Goal: Task Accomplishment & Management: Complete application form

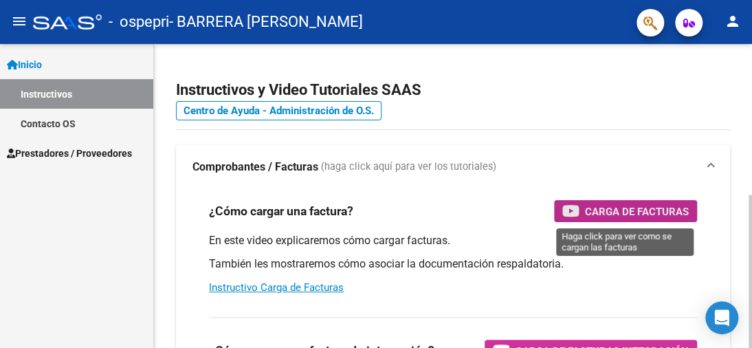
click at [597, 210] on span "Carga de Facturas" at bounding box center [637, 211] width 104 height 17
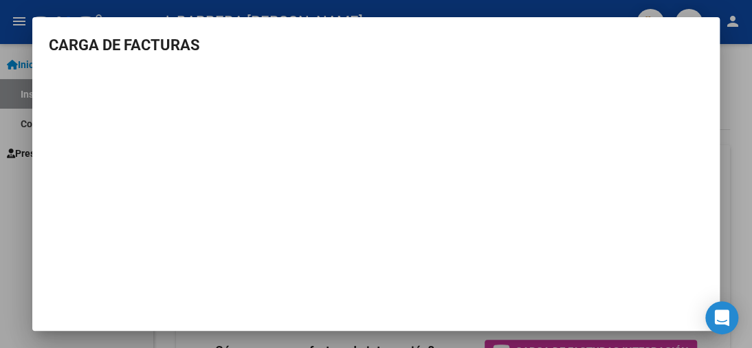
click at [739, 100] on div at bounding box center [376, 174] width 752 height 348
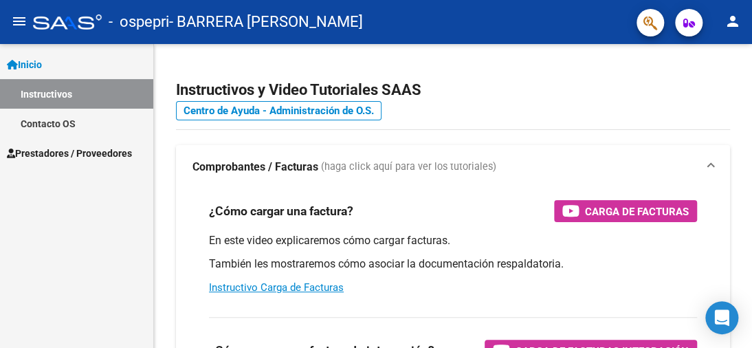
click at [107, 153] on span "Prestadores / Proveedores" at bounding box center [69, 153] width 125 height 15
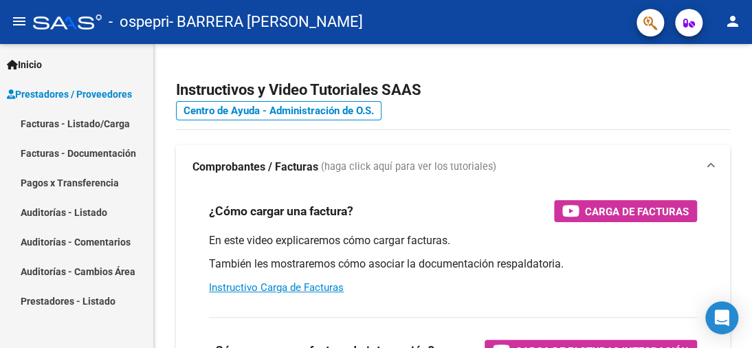
click at [99, 124] on link "Facturas - Listado/Carga" at bounding box center [76, 124] width 153 height 30
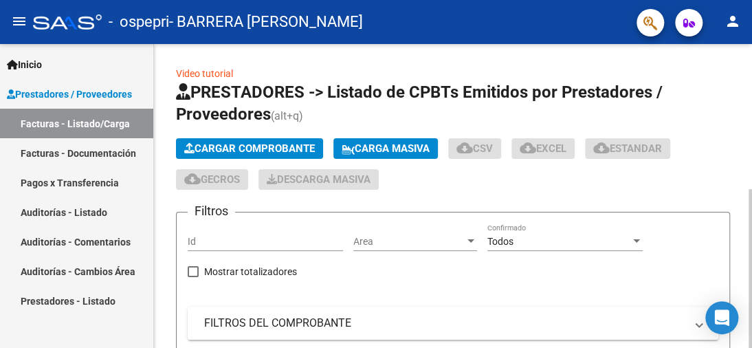
click at [298, 146] on span "Cargar Comprobante" at bounding box center [249, 148] width 131 height 12
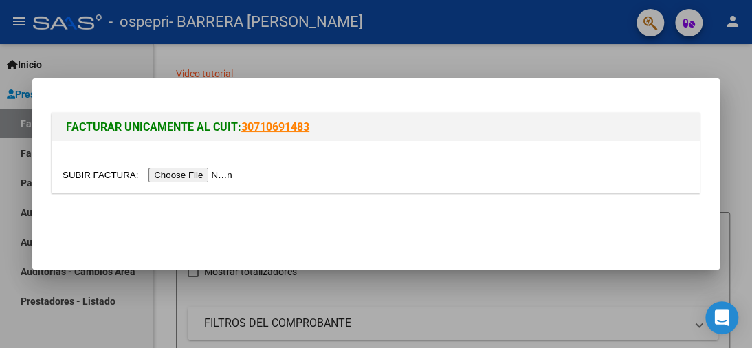
click at [222, 175] on input "file" at bounding box center [150, 175] width 174 height 14
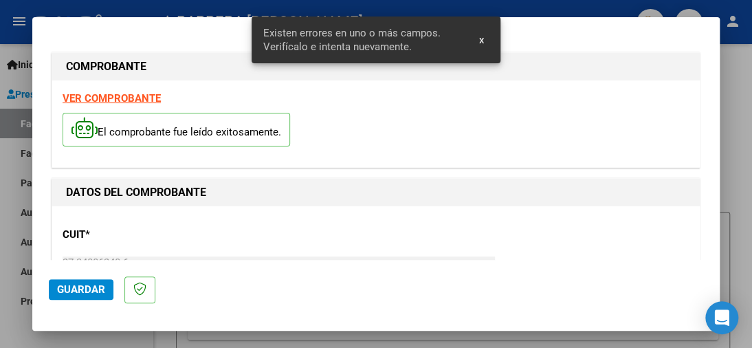
scroll to position [338, 0]
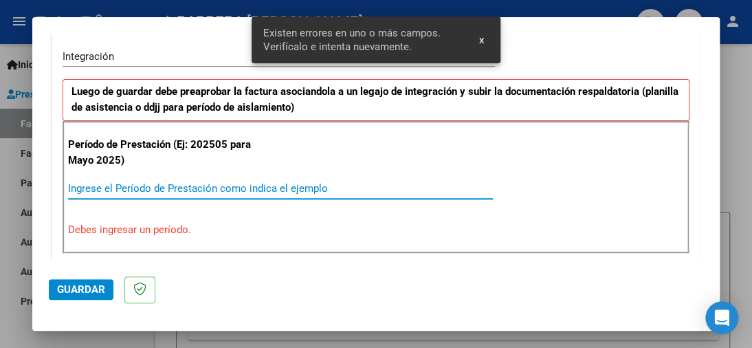
click at [234, 188] on input "Ingrese el Período de Prestación como indica el ejemplo" at bounding box center [280, 188] width 425 height 12
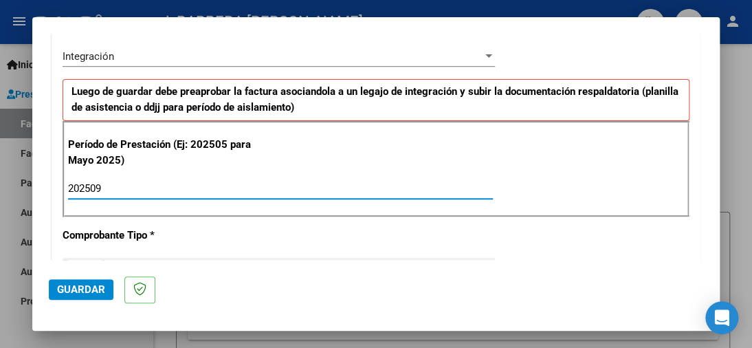
type input "202509"
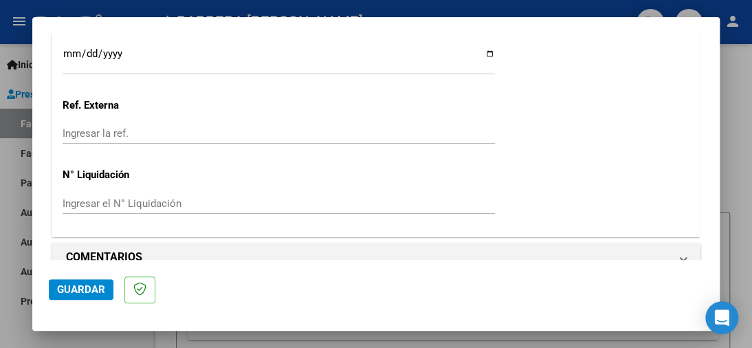
scroll to position [1006, 0]
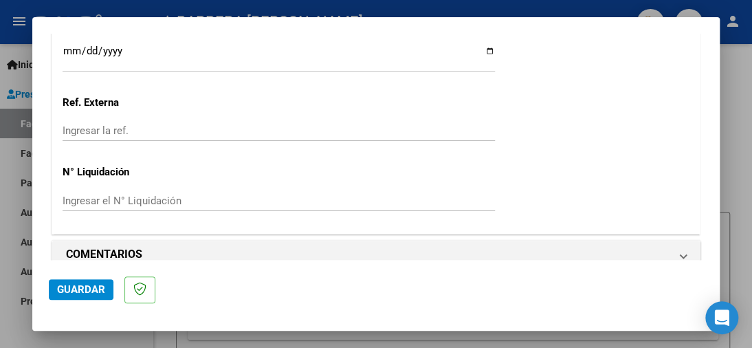
click at [77, 290] on span "Guardar" at bounding box center [81, 289] width 48 height 12
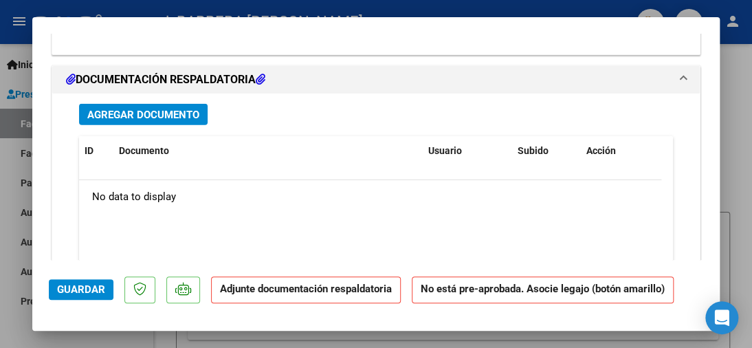
scroll to position [1297, 0]
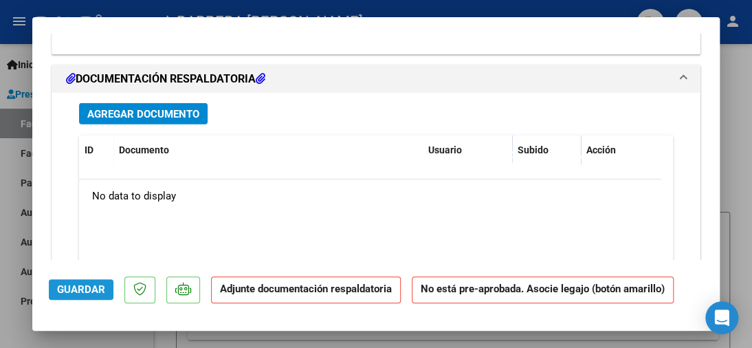
click at [71, 289] on span "Guardar" at bounding box center [81, 289] width 48 height 12
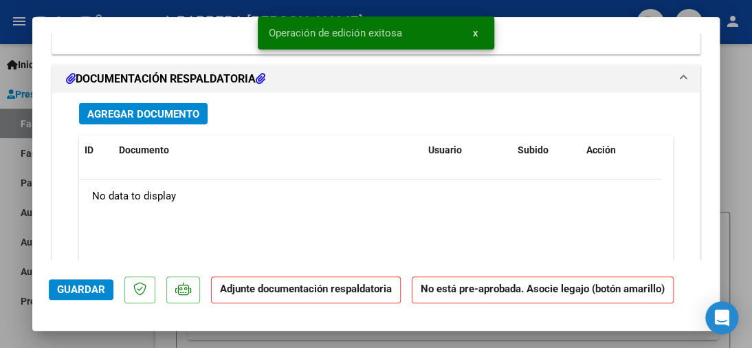
click at [739, 100] on div at bounding box center [376, 174] width 752 height 348
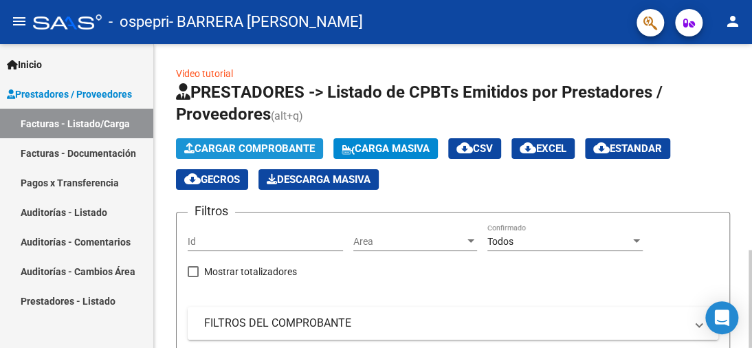
click at [247, 144] on span "Cargar Comprobante" at bounding box center [249, 148] width 131 height 12
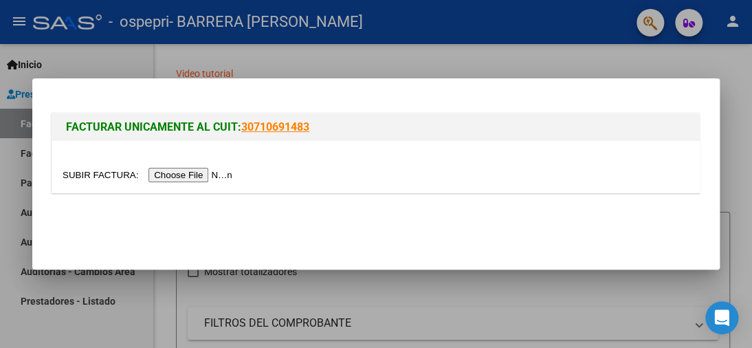
click at [209, 172] on input "file" at bounding box center [150, 175] width 174 height 14
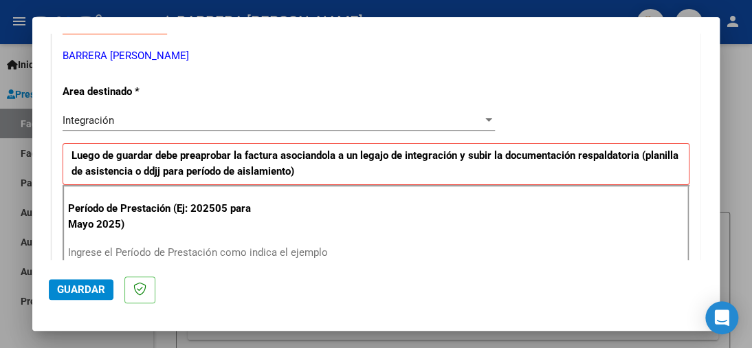
scroll to position [286, 0]
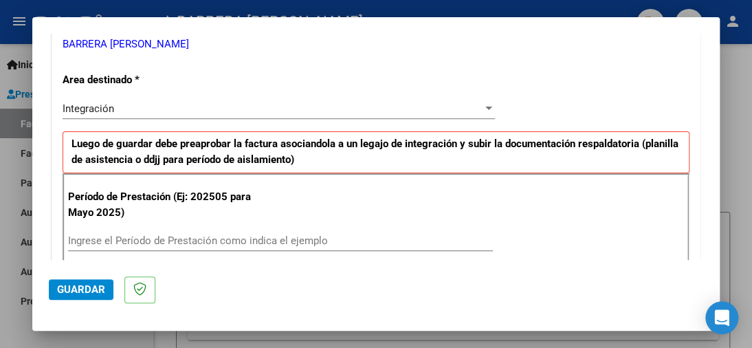
click at [722, 235] on div at bounding box center [376, 174] width 752 height 348
click at [722, 234] on form "Filtros Id Area Area Todos Confirmado Mostrar totalizadores FILTROS DEL COMPROB…" at bounding box center [453, 350] width 554 height 277
click at [722, 235] on form "Filtros Id Area Area Todos Confirmado Mostrar totalizadores FILTROS DEL COMPROB…" at bounding box center [453, 350] width 554 height 277
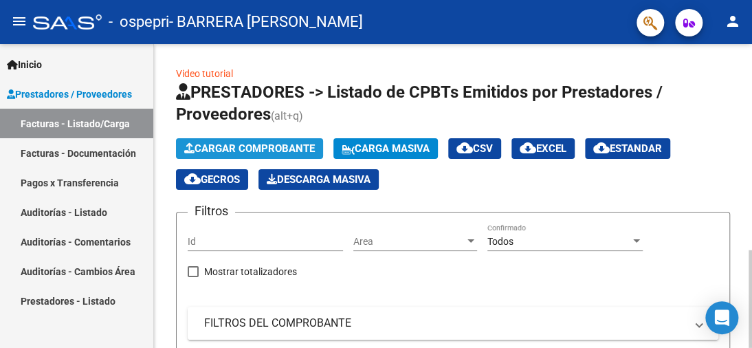
click at [265, 144] on span "Cargar Comprobante" at bounding box center [249, 148] width 131 height 12
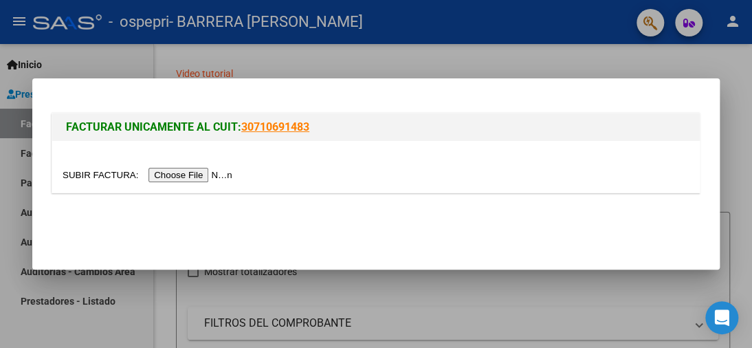
click at [225, 176] on input "file" at bounding box center [150, 175] width 174 height 14
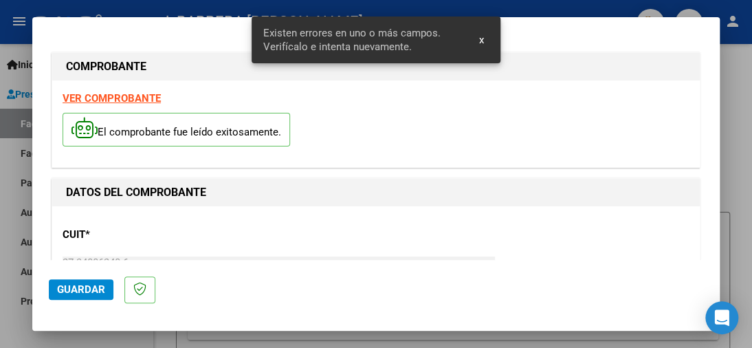
scroll to position [338, 0]
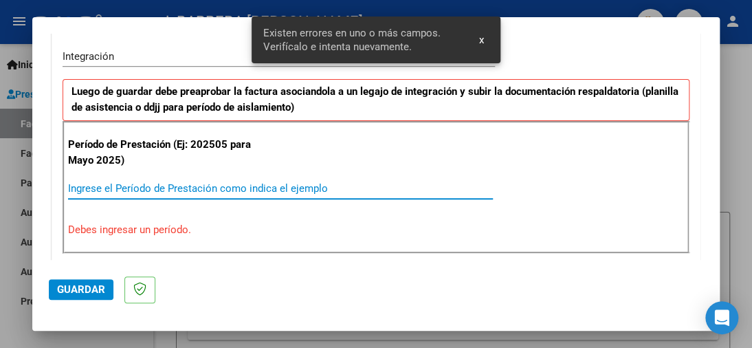
click at [327, 182] on input "Ingrese el Período de Prestación como indica el ejemplo" at bounding box center [280, 188] width 425 height 12
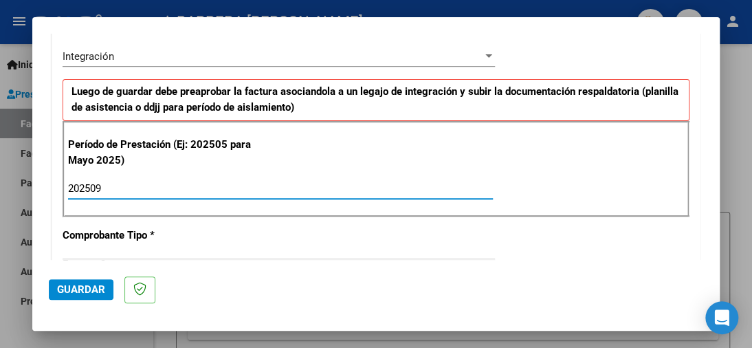
type input "202509"
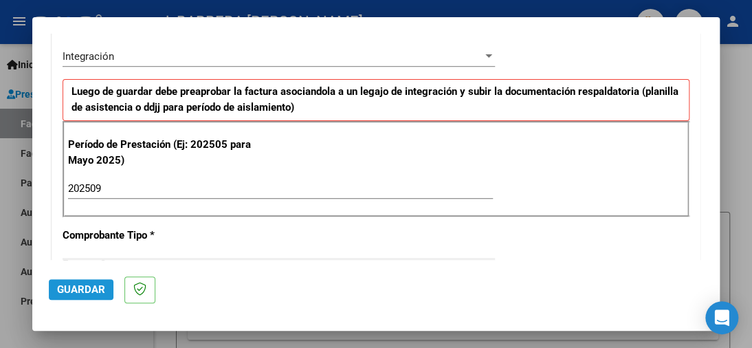
click at [88, 287] on span "Guardar" at bounding box center [81, 289] width 48 height 12
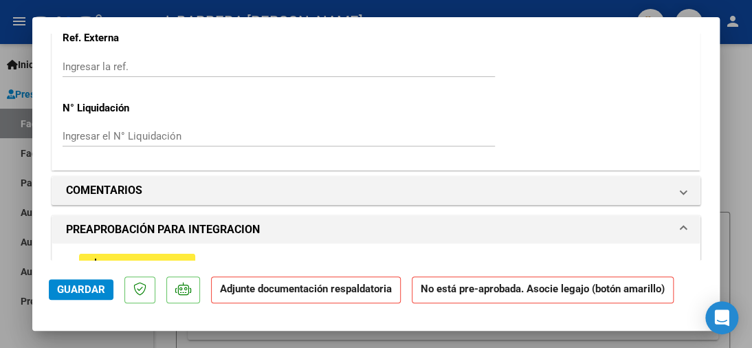
scroll to position [1209, 0]
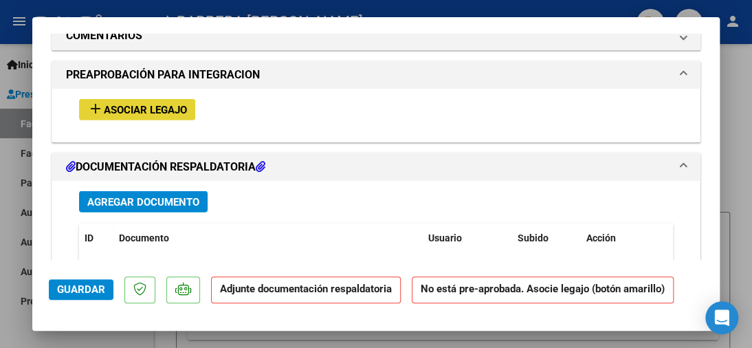
click at [150, 104] on span "Asociar Legajo" at bounding box center [145, 110] width 83 height 12
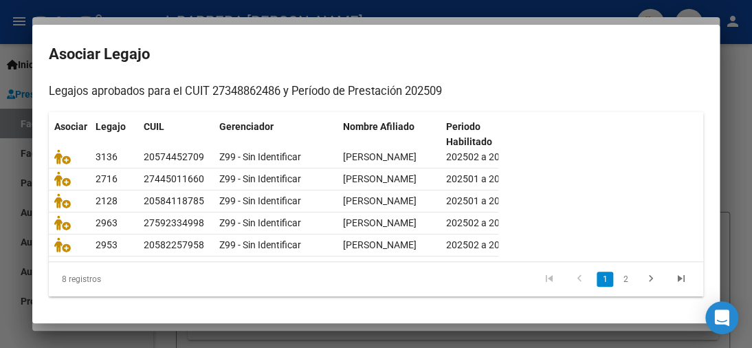
scroll to position [176, 0]
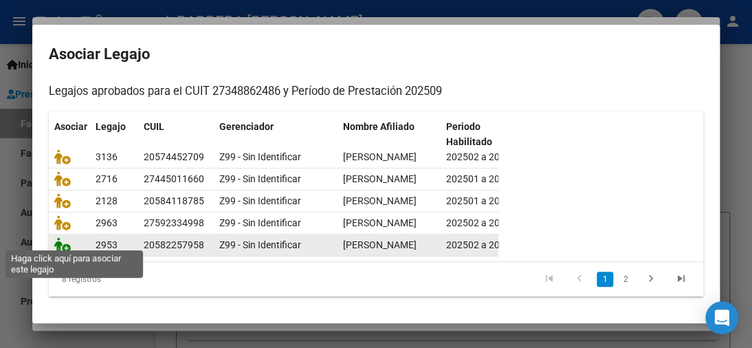
click at [63, 242] on icon at bounding box center [62, 244] width 16 height 15
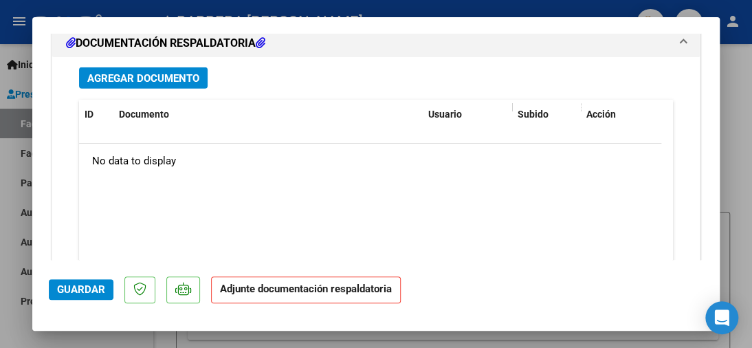
scroll to position [1553, 0]
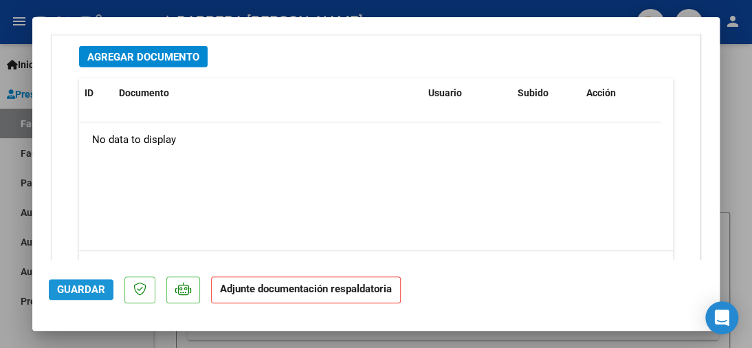
click at [101, 291] on span "Guardar" at bounding box center [81, 289] width 48 height 12
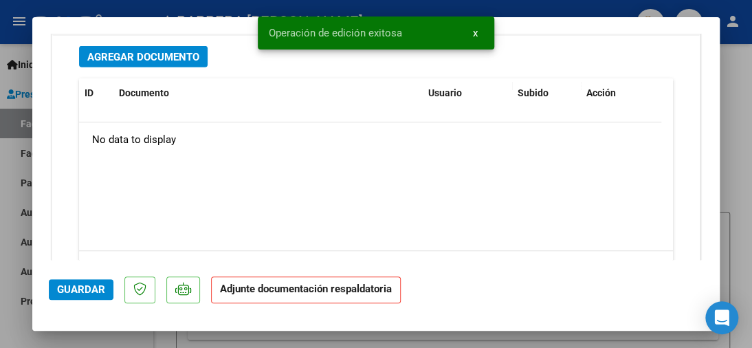
click at [739, 96] on div at bounding box center [376, 174] width 752 height 348
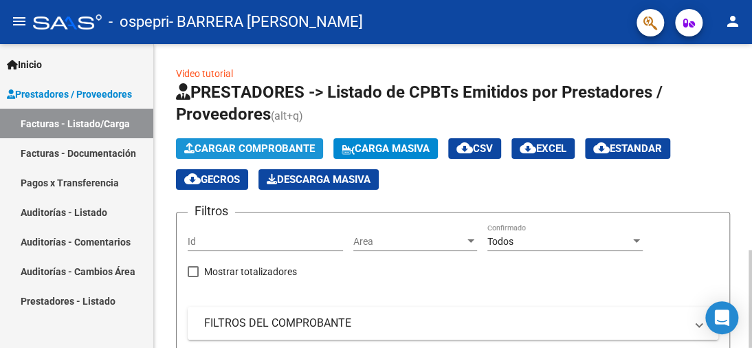
click at [253, 143] on span "Cargar Comprobante" at bounding box center [249, 148] width 131 height 12
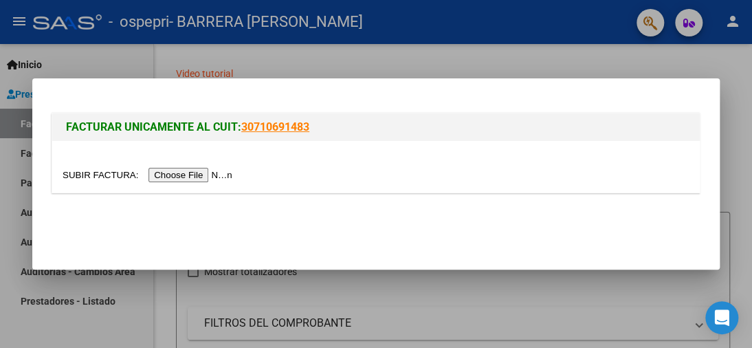
click at [226, 173] on input "file" at bounding box center [150, 175] width 174 height 14
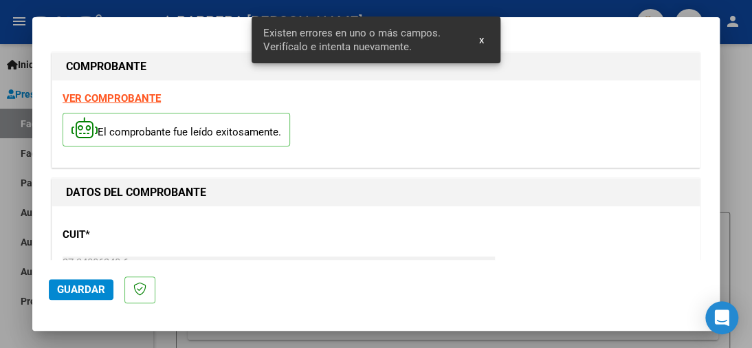
scroll to position [338, 0]
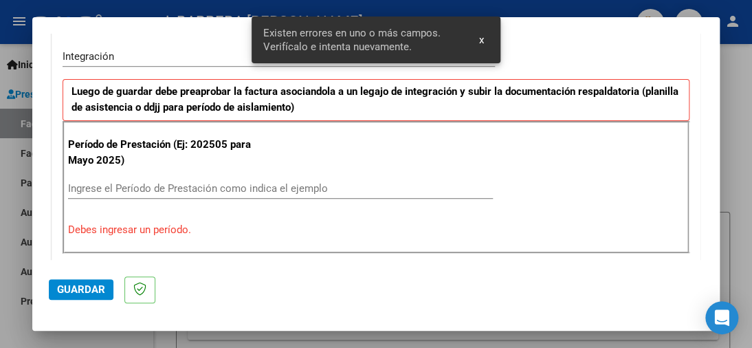
click at [355, 183] on input "Ingrese el Período de Prestación como indica el ejemplo" at bounding box center [280, 188] width 425 height 12
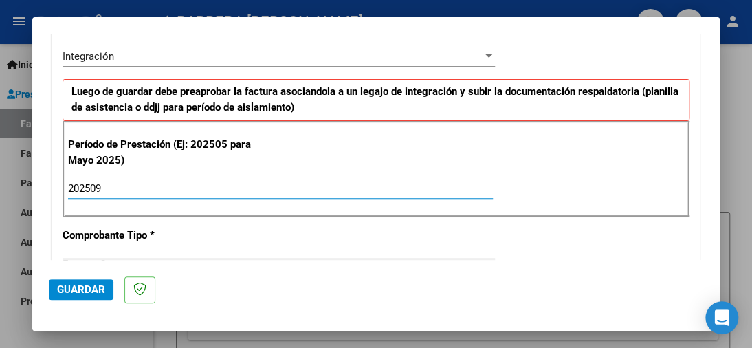
type input "202509"
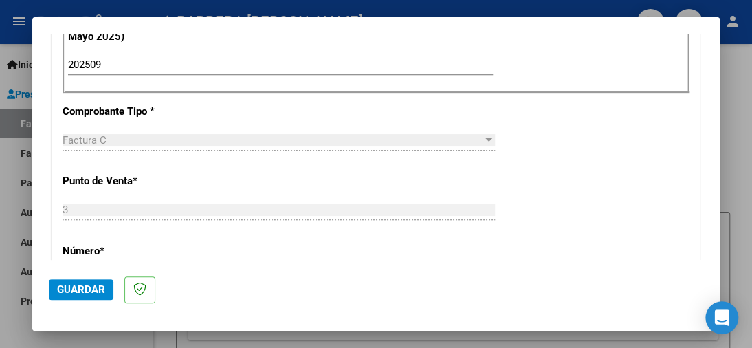
scroll to position [470, 0]
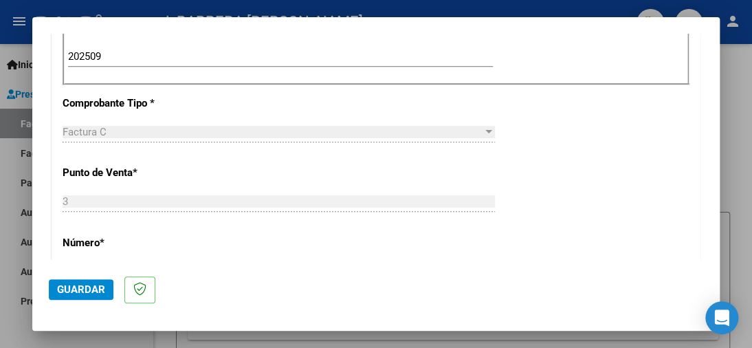
click at [75, 289] on span "Guardar" at bounding box center [81, 289] width 48 height 12
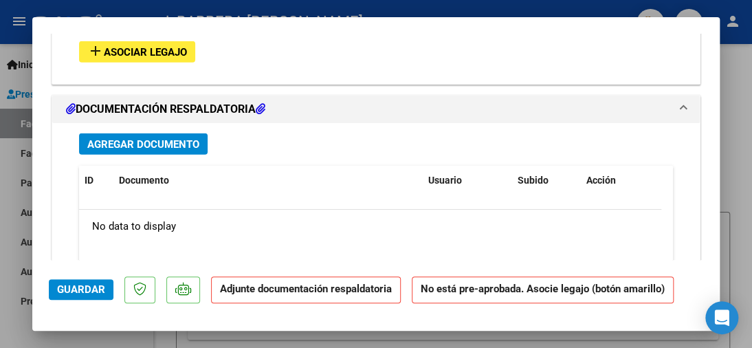
scroll to position [1248, 0]
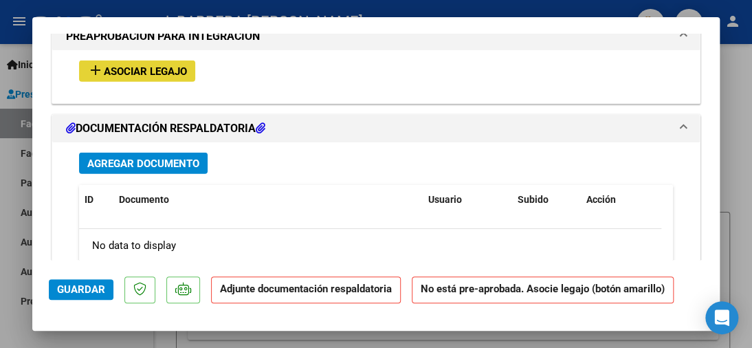
click at [175, 65] on span "Asociar Legajo" at bounding box center [145, 71] width 83 height 12
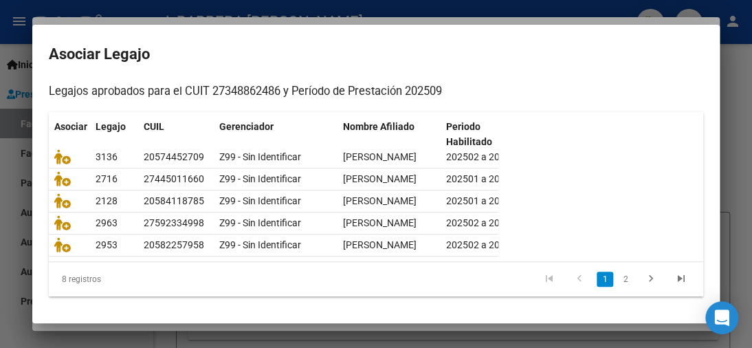
scroll to position [187, 0]
click at [617, 278] on link "2" at bounding box center [625, 278] width 16 height 15
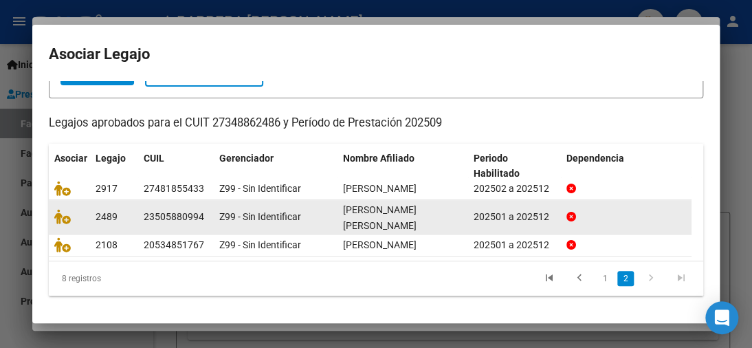
scroll to position [94, 0]
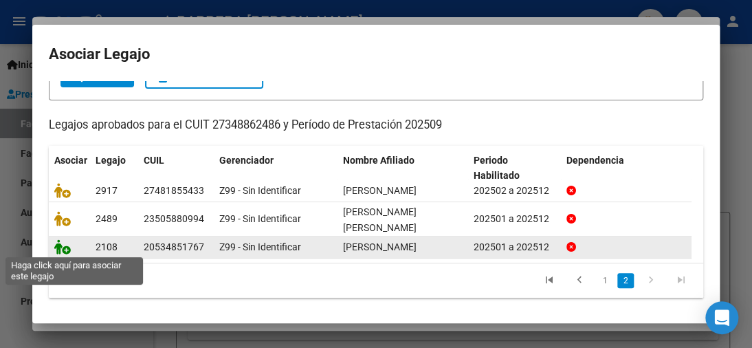
click at [65, 250] on icon at bounding box center [62, 246] width 16 height 15
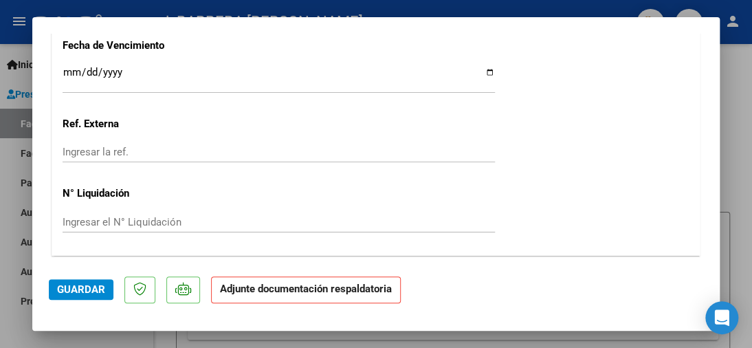
scroll to position [1012, 0]
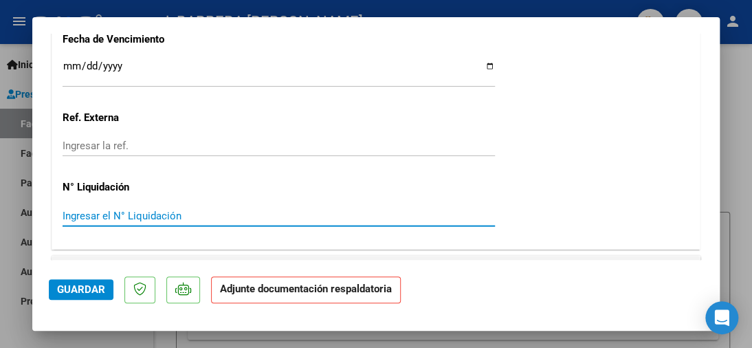
click at [155, 210] on input "Ingresar el N° Liquidación" at bounding box center [279, 216] width 432 height 12
type input "278646"
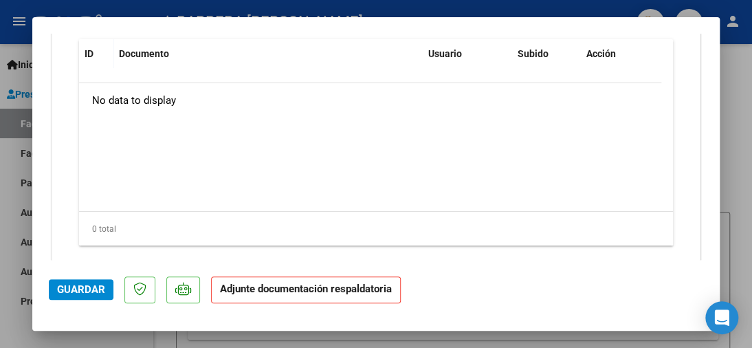
scroll to position [1616, 0]
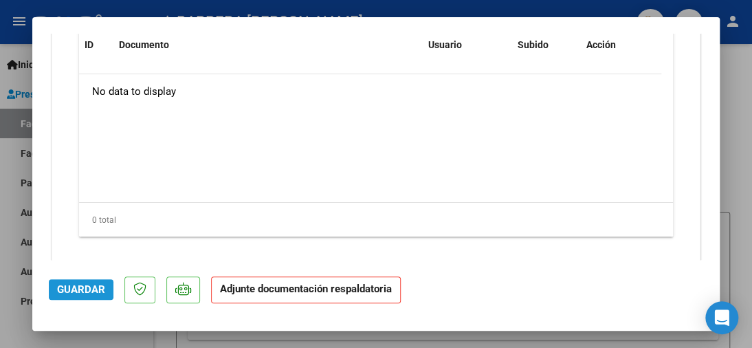
click at [70, 291] on span "Guardar" at bounding box center [81, 289] width 48 height 12
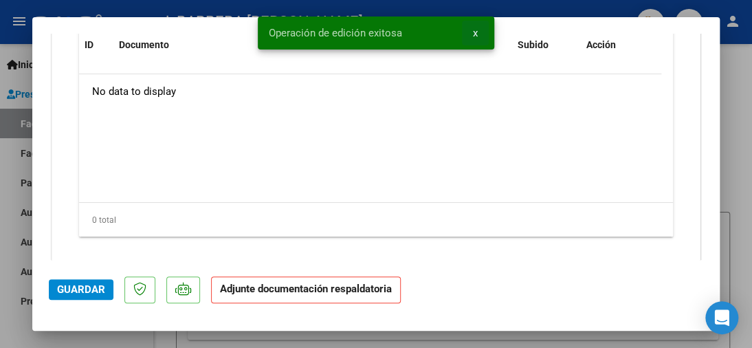
click at [476, 33] on span "x" at bounding box center [475, 33] width 5 height 12
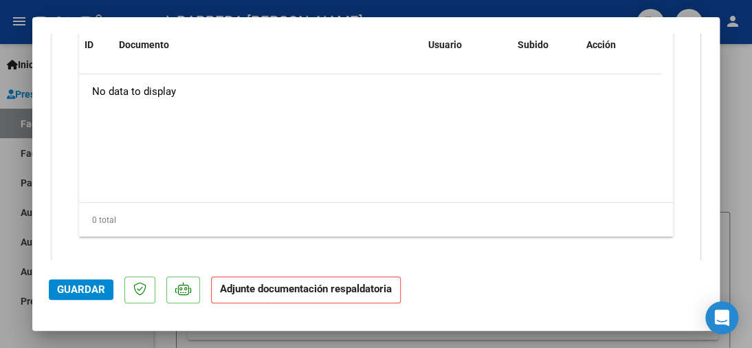
click at [537, 14] on div at bounding box center [376, 174] width 752 height 348
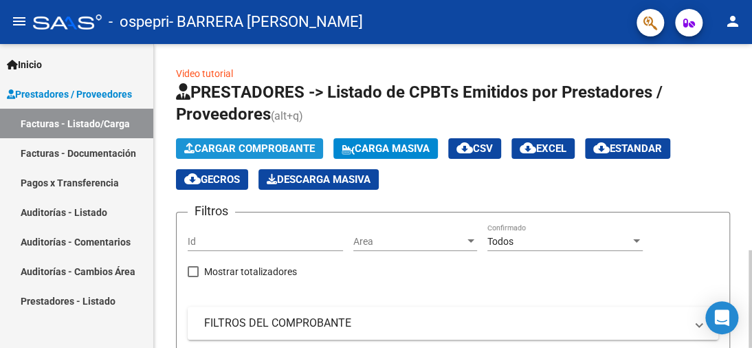
click at [221, 146] on span "Cargar Comprobante" at bounding box center [249, 148] width 131 height 12
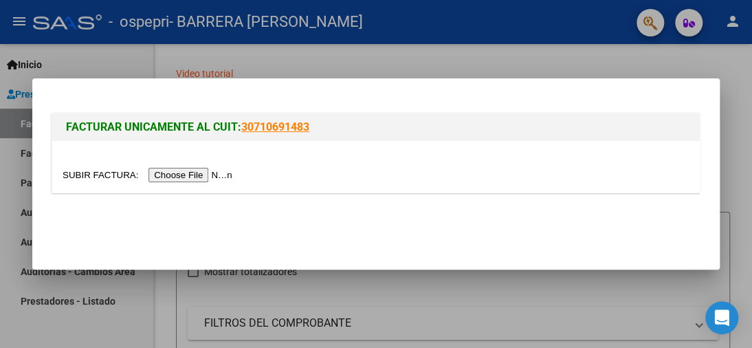
click at [219, 174] on input "file" at bounding box center [150, 175] width 174 height 14
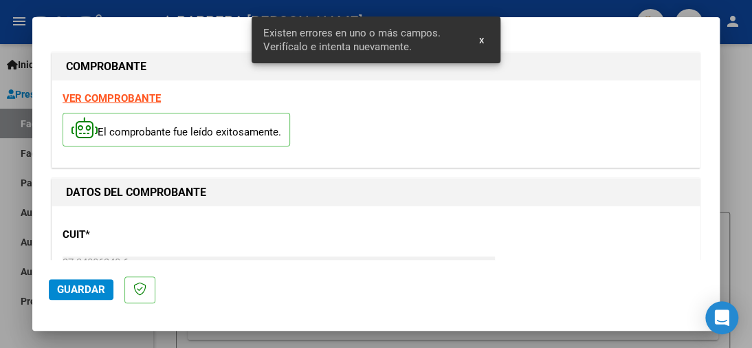
scroll to position [338, 0]
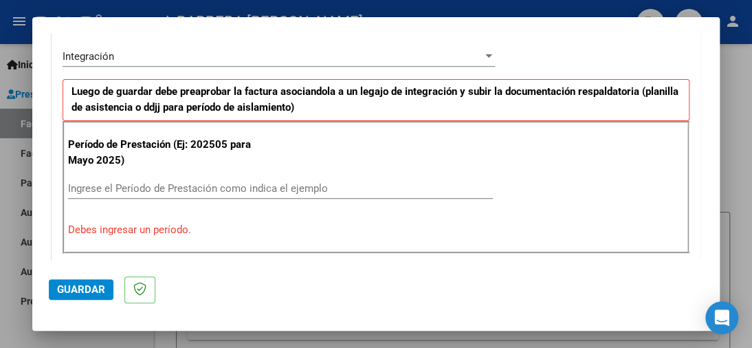
click at [234, 186] on input "Ingrese el Período de Prestación como indica el ejemplo" at bounding box center [280, 188] width 425 height 12
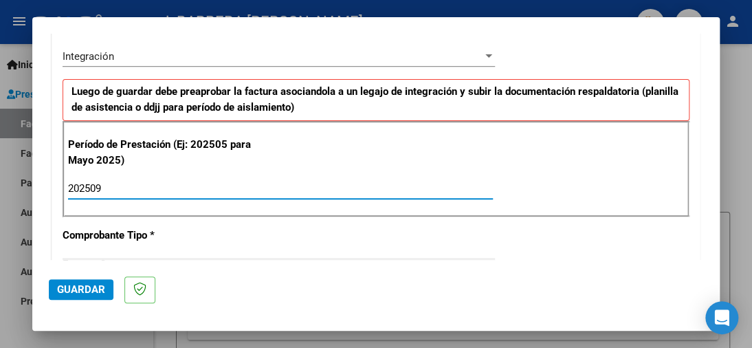
type input "202509"
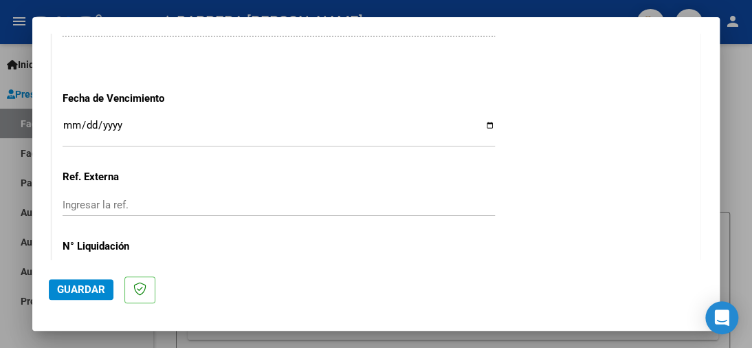
scroll to position [954, 0]
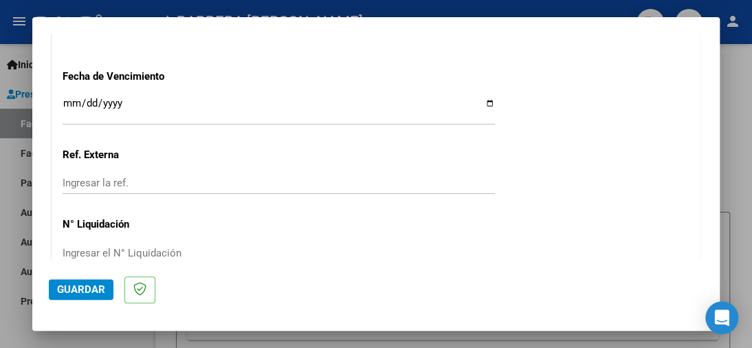
click at [168, 247] on input "Ingresar el N° Liquidación" at bounding box center [279, 253] width 432 height 12
type input "278649"
click at [71, 288] on span "Guardar" at bounding box center [81, 289] width 48 height 12
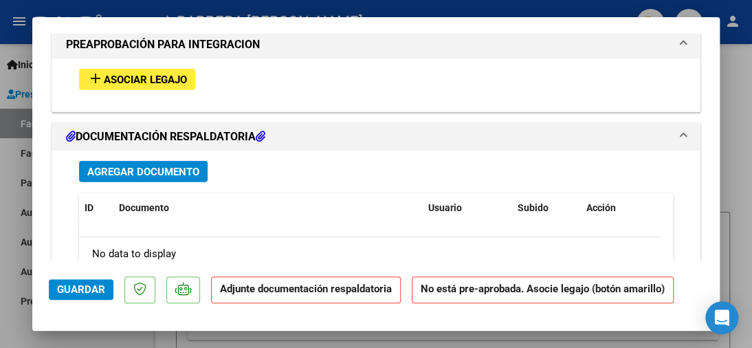
scroll to position [1209, 0]
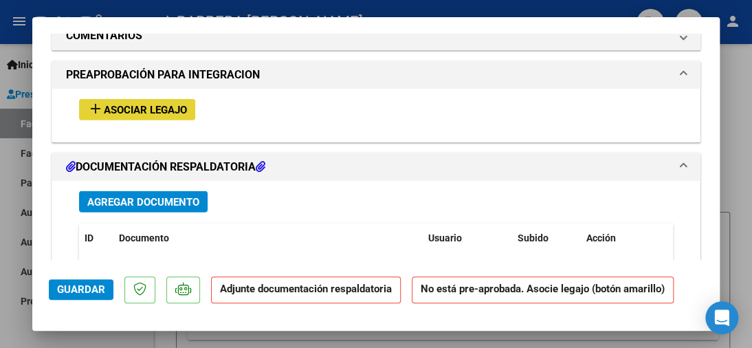
click at [140, 104] on span "Asociar Legajo" at bounding box center [145, 110] width 83 height 12
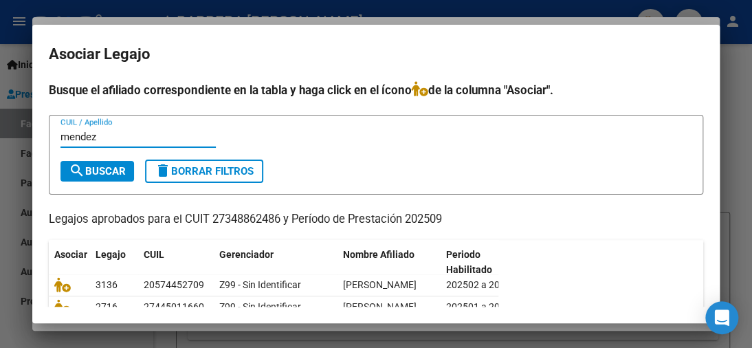
type input "mendez"
click at [110, 168] on span "search Buscar" at bounding box center [97, 171] width 57 height 12
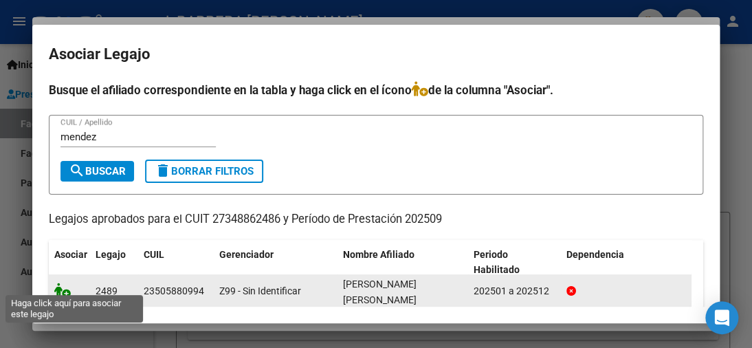
click at [58, 286] on icon at bounding box center [62, 289] width 16 height 15
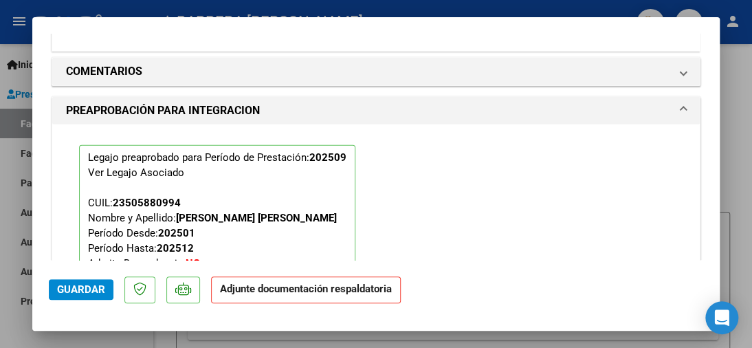
scroll to position [1245, 0]
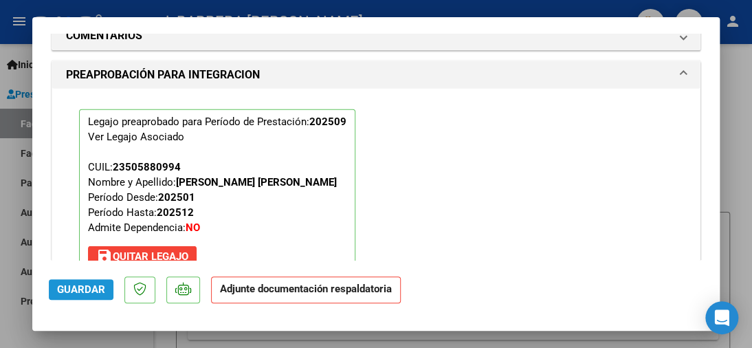
click at [80, 289] on span "Guardar" at bounding box center [81, 289] width 48 height 12
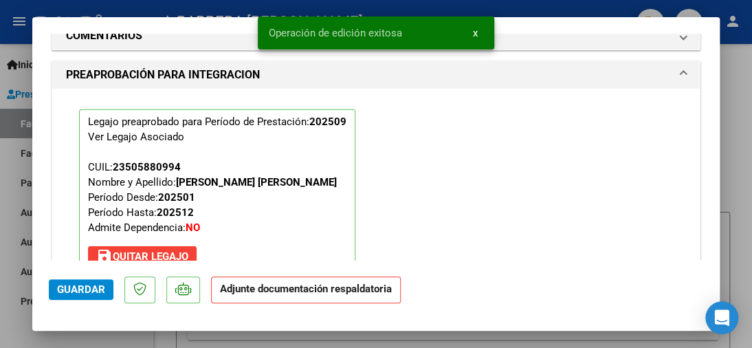
click at [160, 7] on div at bounding box center [376, 174] width 752 height 348
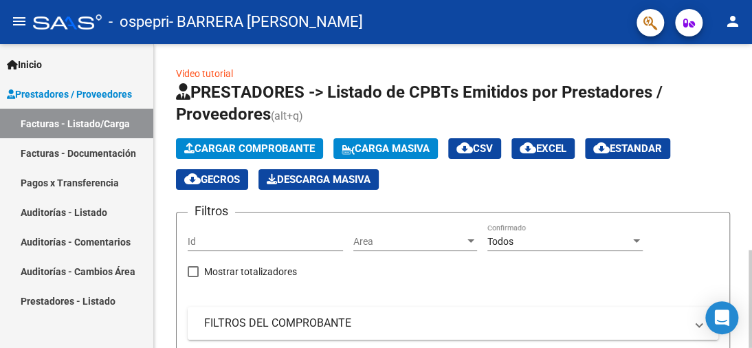
click at [219, 144] on span "Cargar Comprobante" at bounding box center [249, 148] width 131 height 12
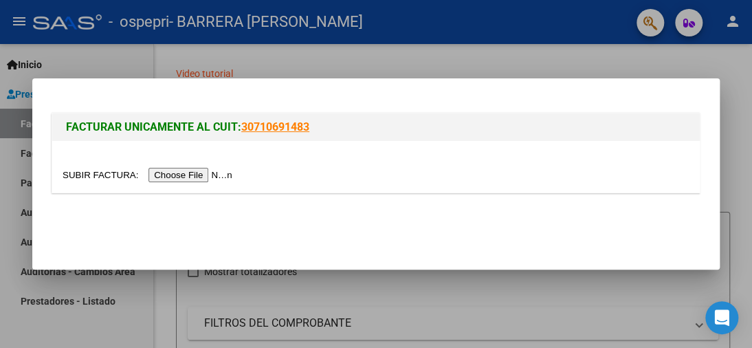
click at [231, 172] on input "file" at bounding box center [150, 175] width 174 height 14
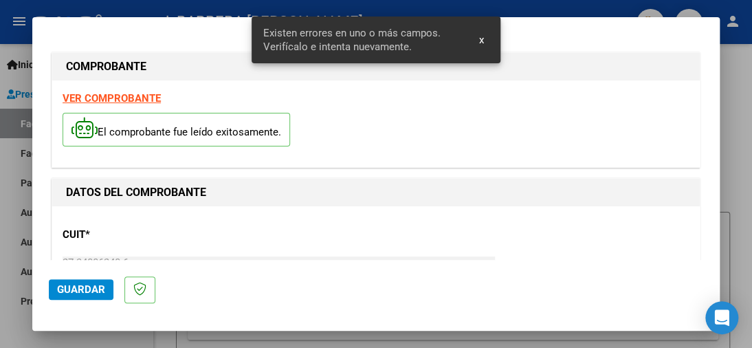
scroll to position [338, 0]
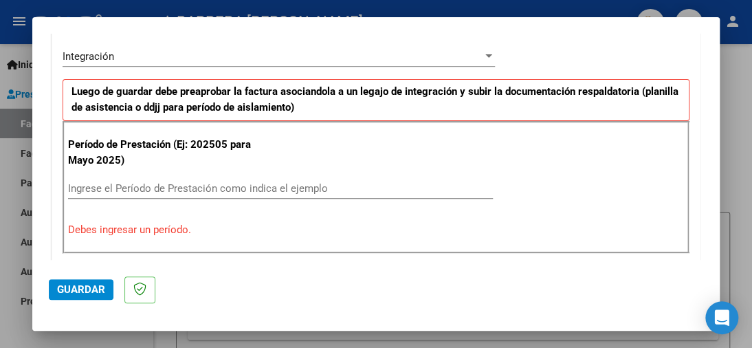
click at [252, 188] on input "Ingrese el Período de Prestación como indica el ejemplo" at bounding box center [280, 188] width 425 height 12
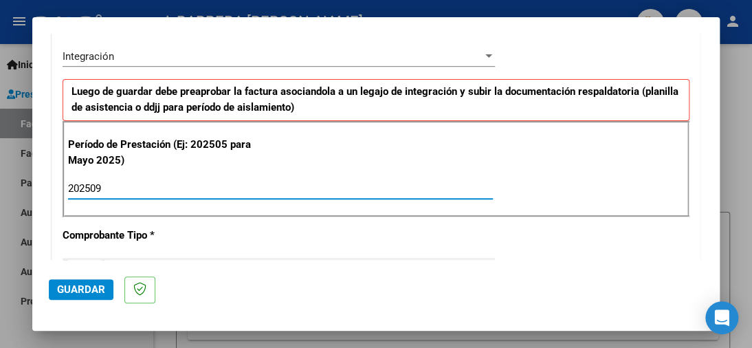
type input "202509"
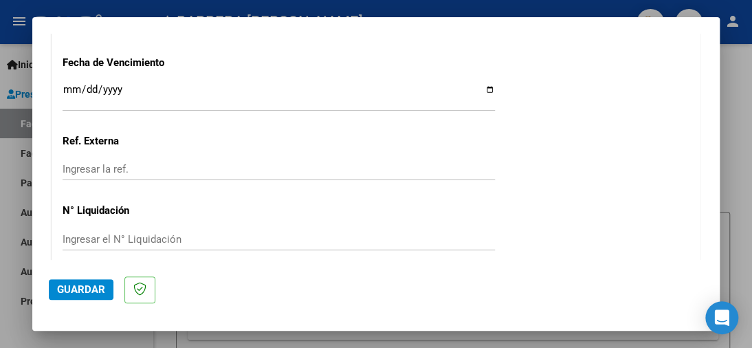
scroll to position [976, 0]
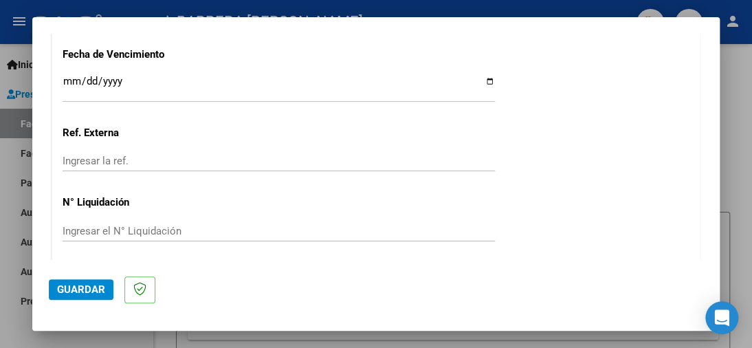
click at [177, 225] on input "Ingresar el N° Liquidación" at bounding box center [279, 231] width 432 height 12
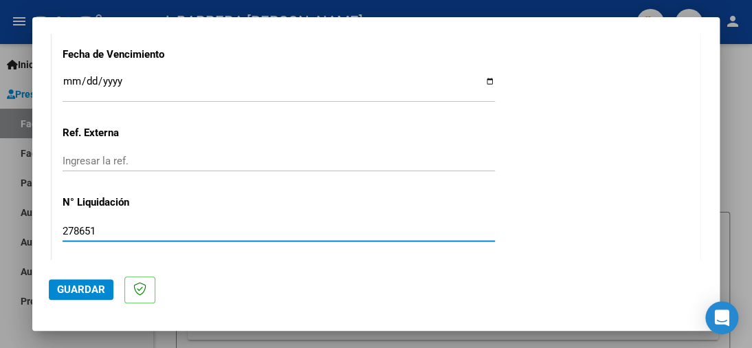
type input "278651"
click at [82, 289] on span "Guardar" at bounding box center [81, 289] width 48 height 12
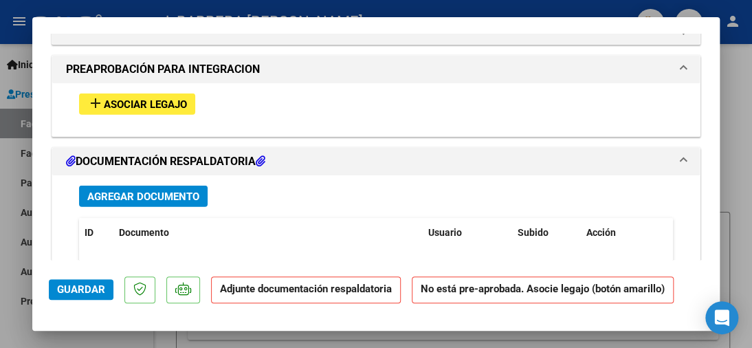
scroll to position [1187, 0]
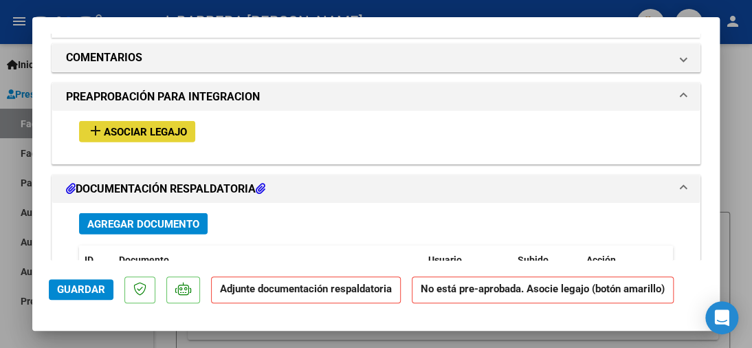
click at [174, 126] on span "Asociar Legajo" at bounding box center [145, 132] width 83 height 12
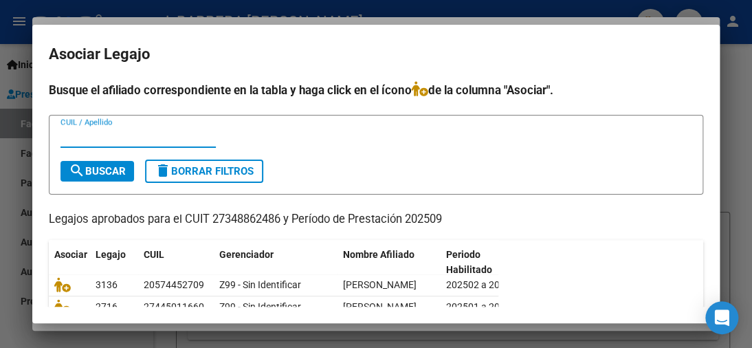
click at [140, 137] on input "CUIL / Apellido" at bounding box center [137, 137] width 155 height 12
type input "[PERSON_NAME]"
click at [120, 172] on span "search Buscar" at bounding box center [97, 171] width 57 height 12
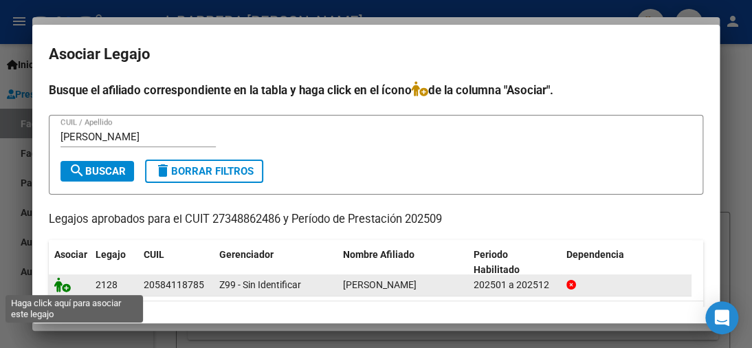
click at [60, 282] on icon at bounding box center [62, 284] width 16 height 15
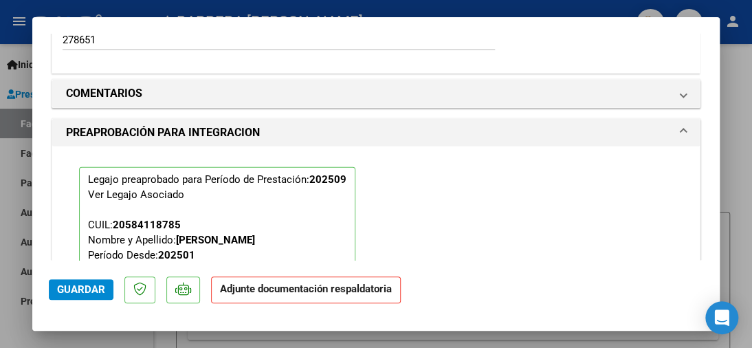
scroll to position [1223, 0]
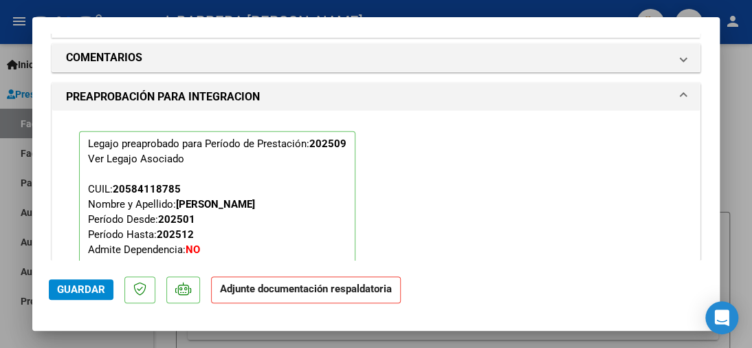
click at [93, 289] on span "Guardar" at bounding box center [81, 289] width 48 height 12
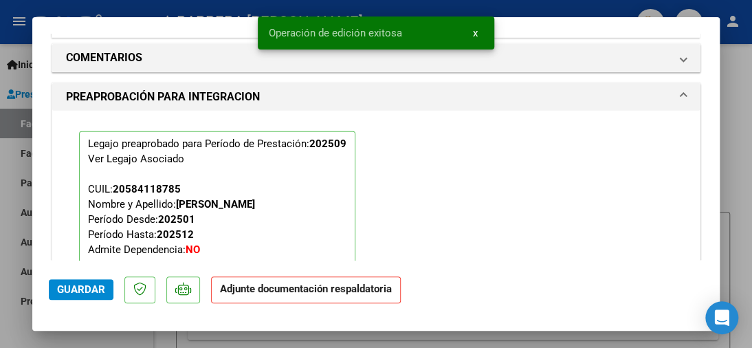
click at [140, 6] on div at bounding box center [376, 174] width 752 height 348
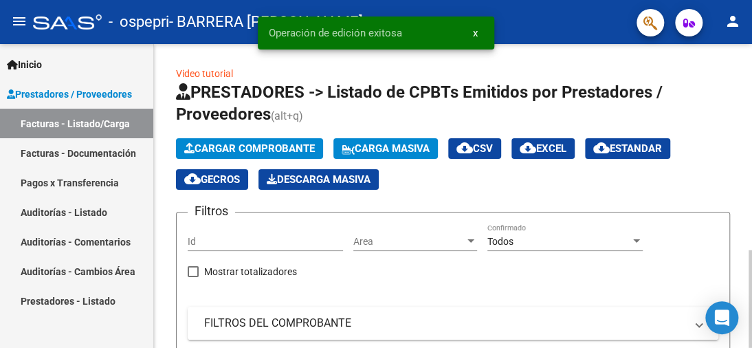
click at [262, 144] on span "Cargar Comprobante" at bounding box center [249, 148] width 131 height 12
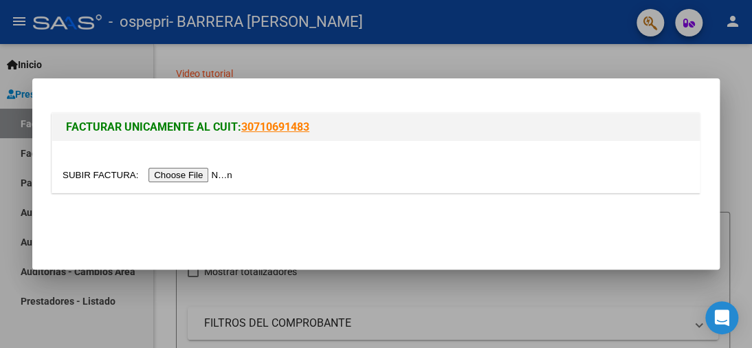
click at [187, 177] on input "file" at bounding box center [150, 175] width 174 height 14
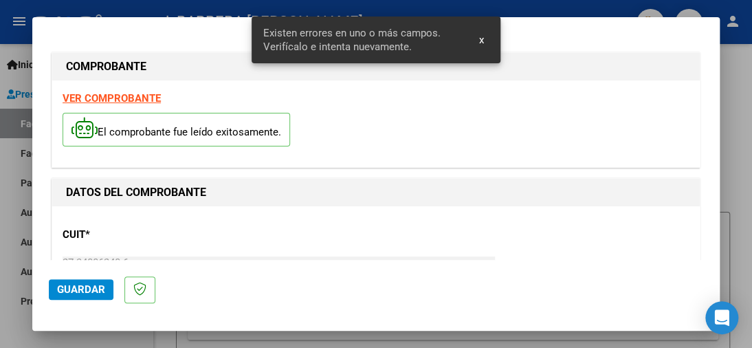
scroll to position [338, 0]
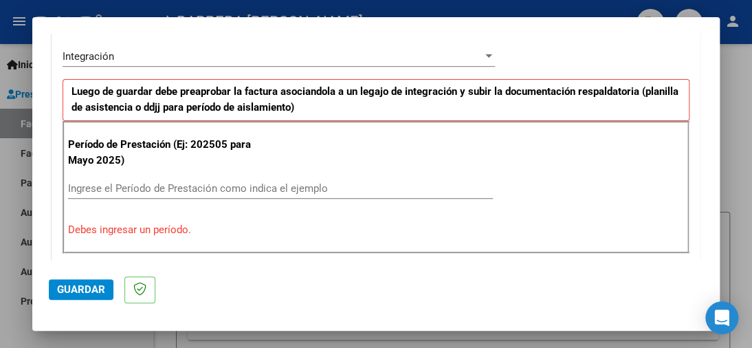
click at [335, 188] on input "Ingrese el Período de Prestación como indica el ejemplo" at bounding box center [280, 188] width 425 height 12
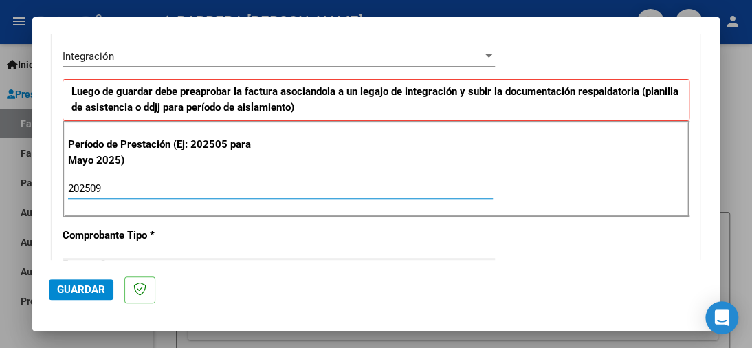
type input "202509"
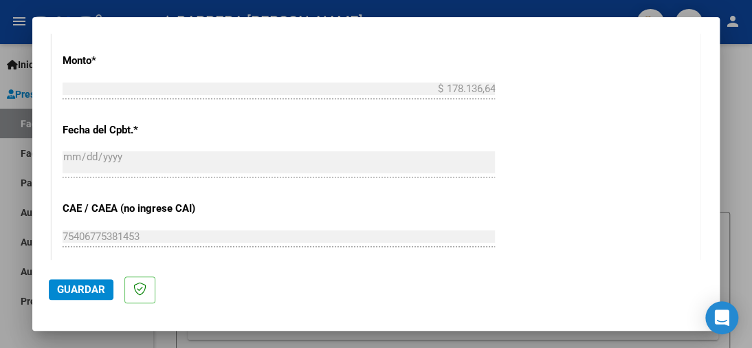
scroll to position [1006, 0]
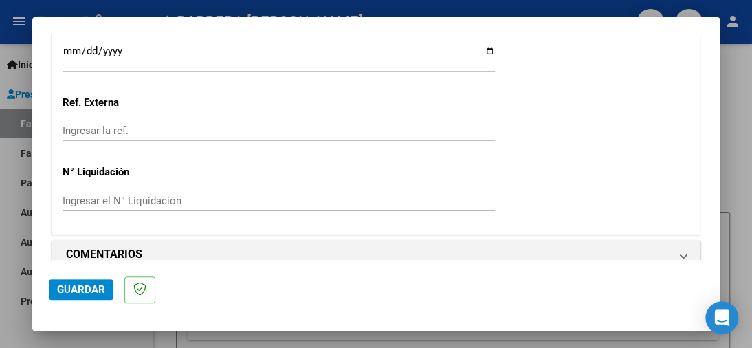
click at [164, 194] on input "Ingresar el N° Liquidación" at bounding box center [279, 200] width 432 height 12
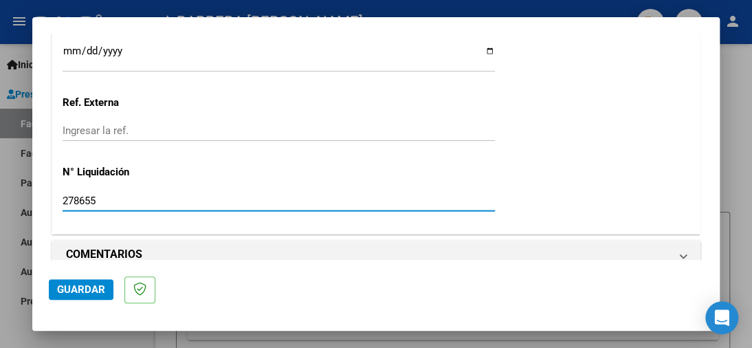
type input "278655"
click at [91, 289] on span "Guardar" at bounding box center [81, 289] width 48 height 12
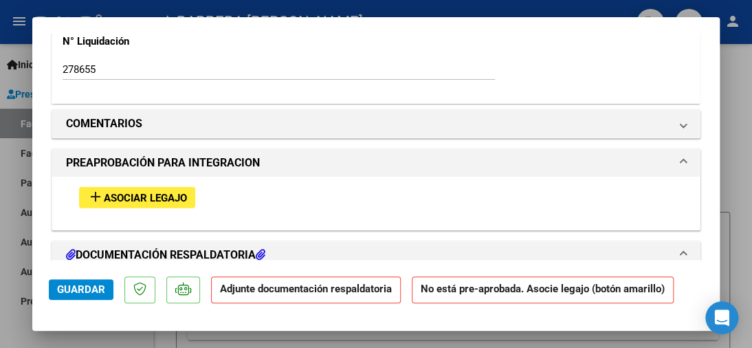
scroll to position [1143, 0]
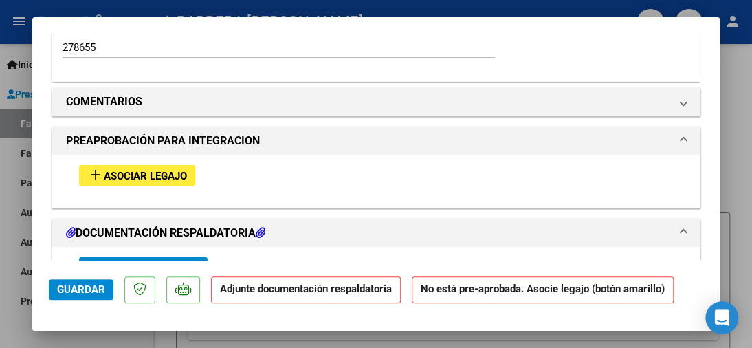
click at [182, 170] on span "Asociar Legajo" at bounding box center [145, 176] width 83 height 12
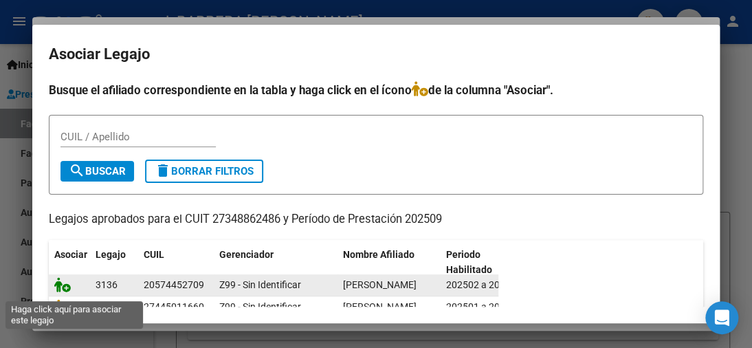
click at [62, 288] on icon at bounding box center [62, 284] width 16 height 15
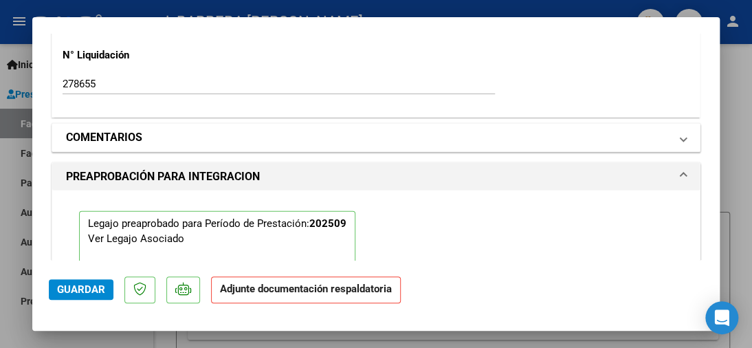
scroll to position [1179, 0]
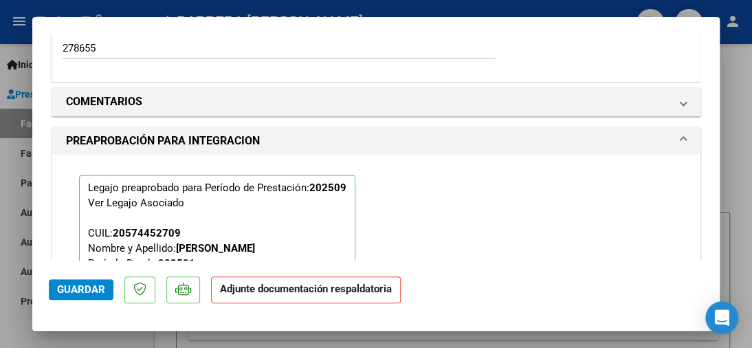
click at [89, 288] on span "Guardar" at bounding box center [81, 289] width 48 height 12
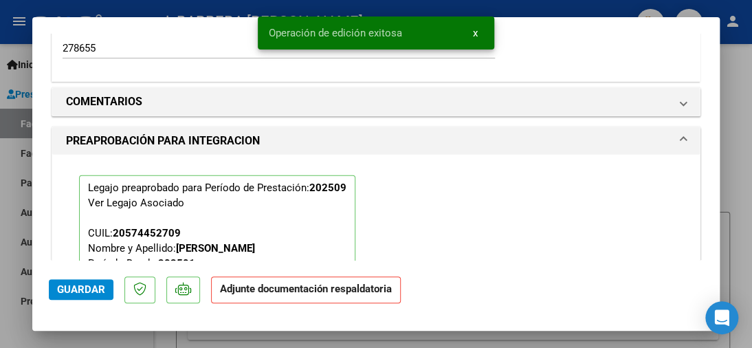
click at [13, 32] on div at bounding box center [376, 174] width 752 height 348
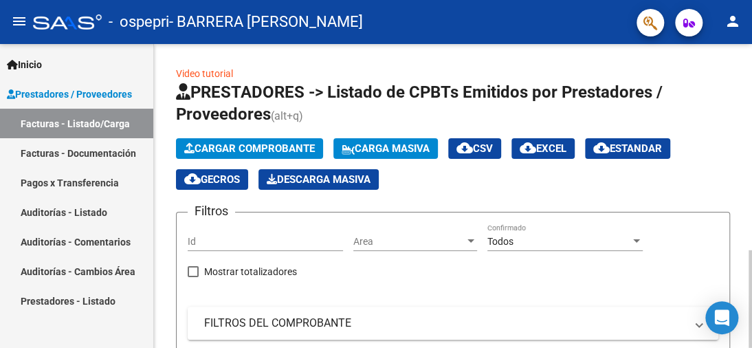
click at [236, 142] on span "Cargar Comprobante" at bounding box center [249, 148] width 131 height 12
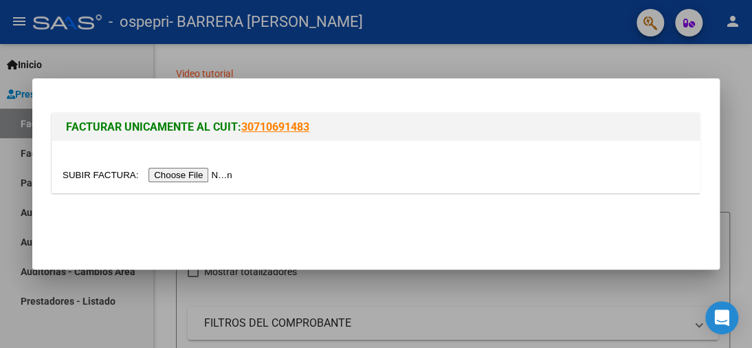
click at [220, 172] on input "file" at bounding box center [150, 175] width 174 height 14
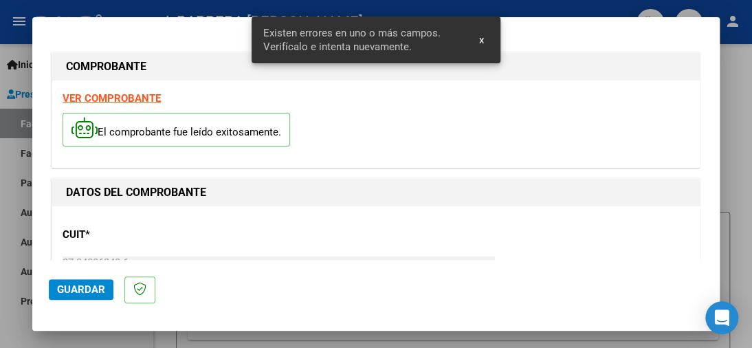
scroll to position [338, 0]
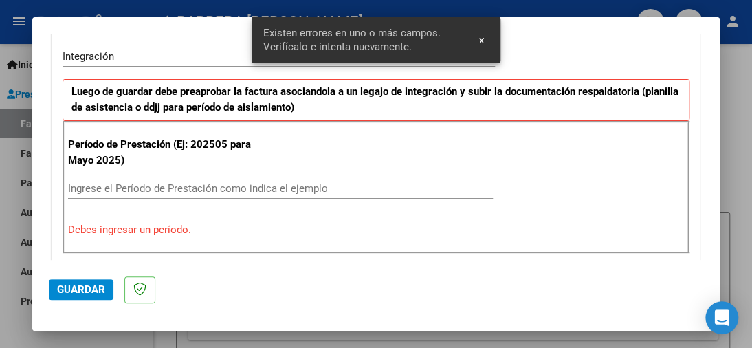
click at [337, 189] on input "Ingrese el Período de Prestación como indica el ejemplo" at bounding box center [280, 188] width 425 height 12
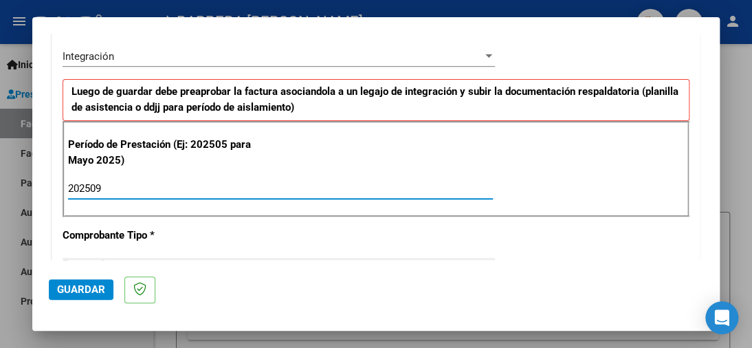
type input "202509"
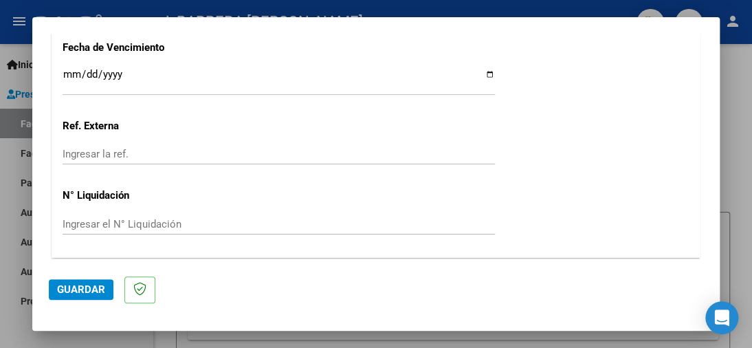
scroll to position [1003, 0]
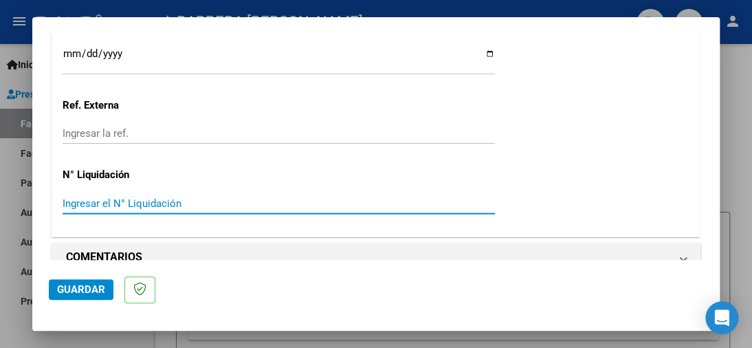
click at [149, 197] on input "Ingresar el N° Liquidación" at bounding box center [279, 203] width 432 height 12
type input "278656"
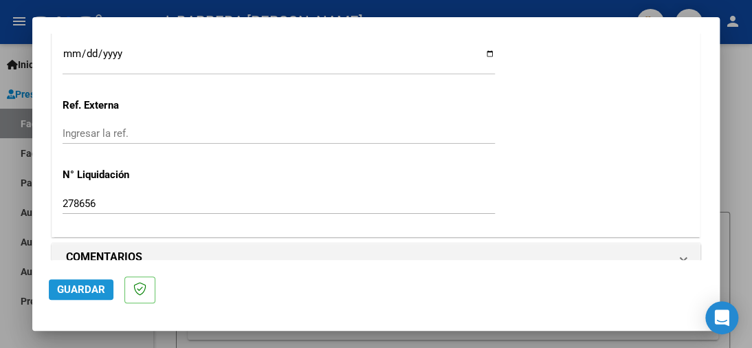
click at [74, 290] on span "Guardar" at bounding box center [81, 289] width 48 height 12
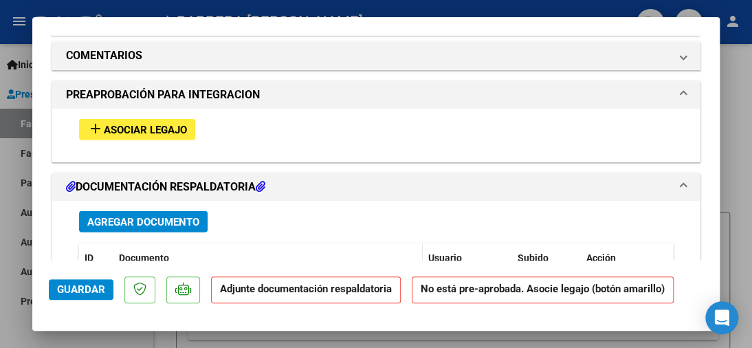
scroll to position [1165, 0]
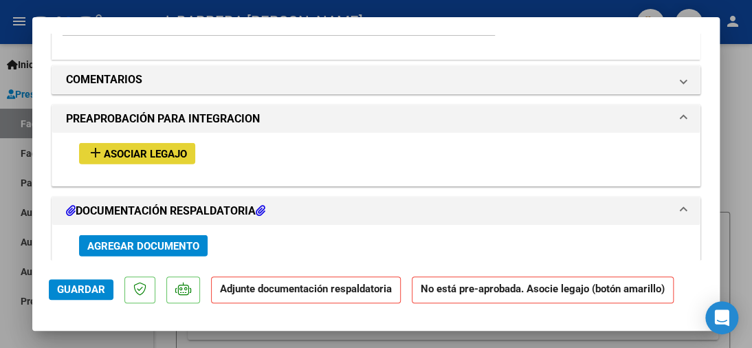
click at [131, 148] on span "Asociar Legajo" at bounding box center [145, 154] width 83 height 12
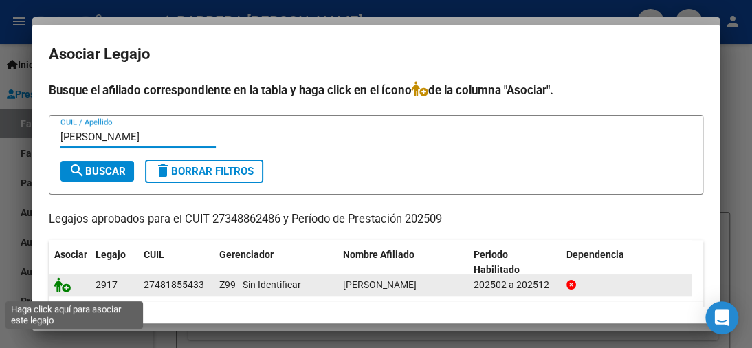
type input "[PERSON_NAME]"
click at [61, 291] on icon at bounding box center [62, 284] width 16 height 15
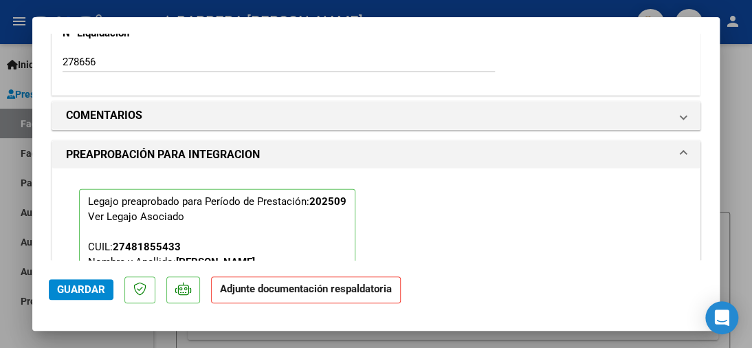
click at [66, 286] on span "Guardar" at bounding box center [81, 289] width 48 height 12
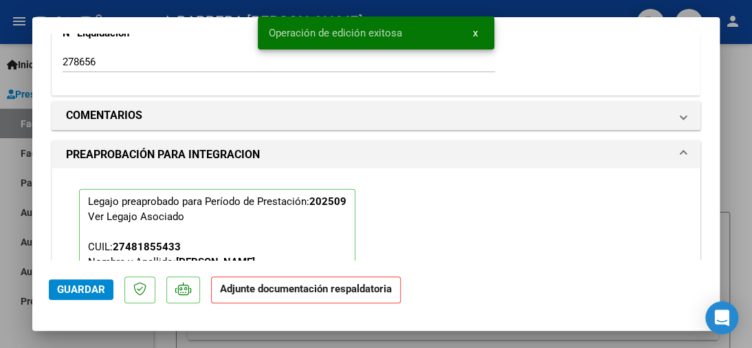
click at [32, 3] on div at bounding box center [376, 174] width 752 height 348
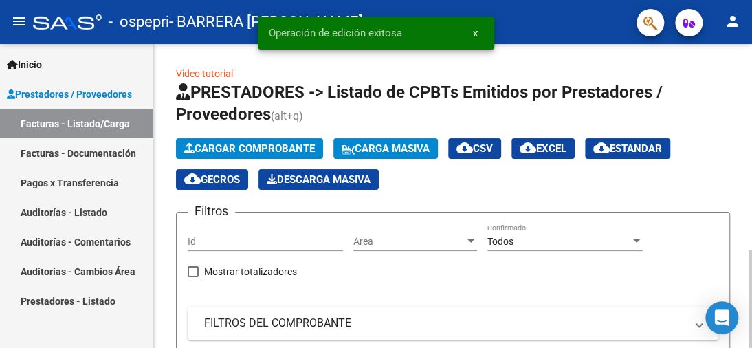
click at [225, 142] on span "Cargar Comprobante" at bounding box center [249, 148] width 131 height 12
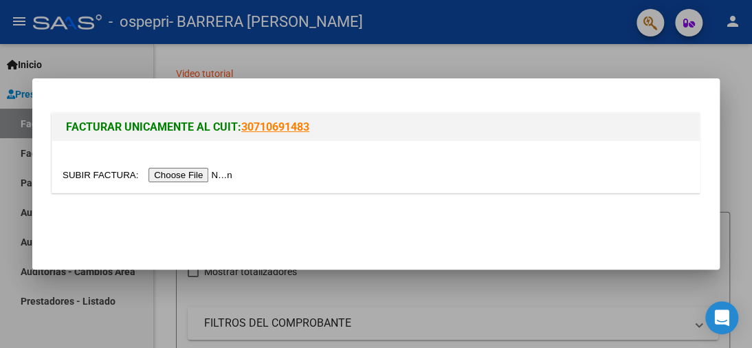
click at [167, 174] on input "file" at bounding box center [150, 175] width 174 height 14
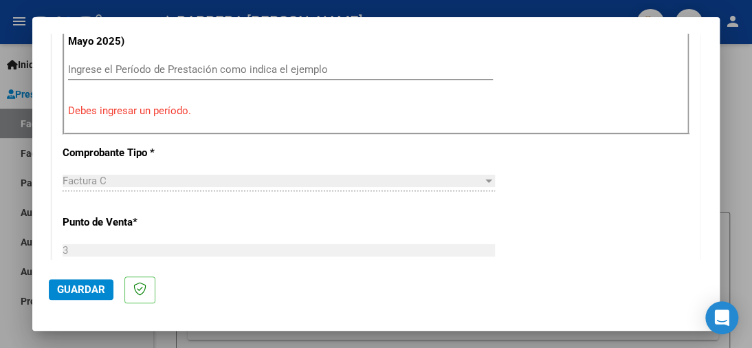
scroll to position [426, 0]
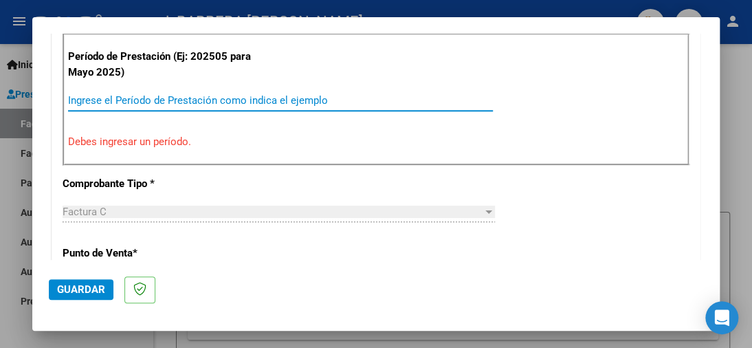
click at [316, 98] on input "Ingrese el Período de Prestación como indica el ejemplo" at bounding box center [280, 100] width 425 height 12
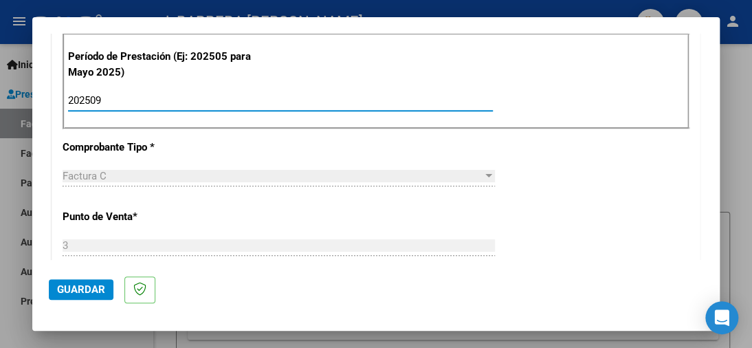
type input "202509"
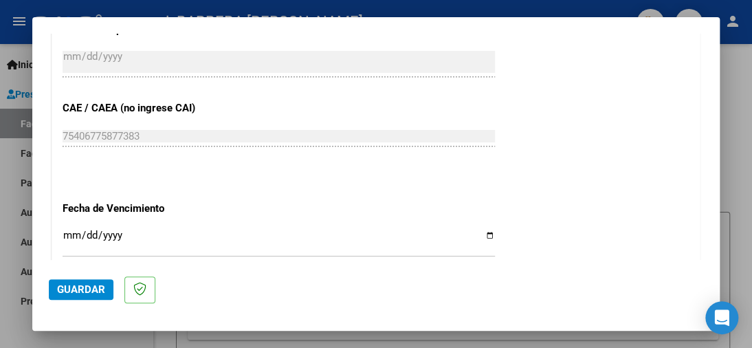
scroll to position [1006, 0]
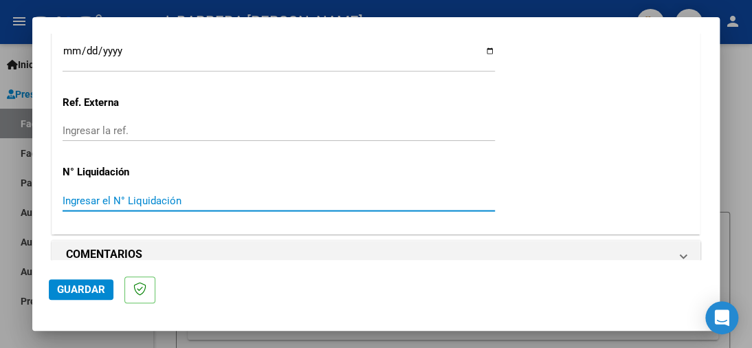
click at [142, 194] on input "Ingresar el N° Liquidación" at bounding box center [279, 200] width 432 height 12
type input "278657"
click at [87, 283] on span "Guardar" at bounding box center [81, 289] width 48 height 12
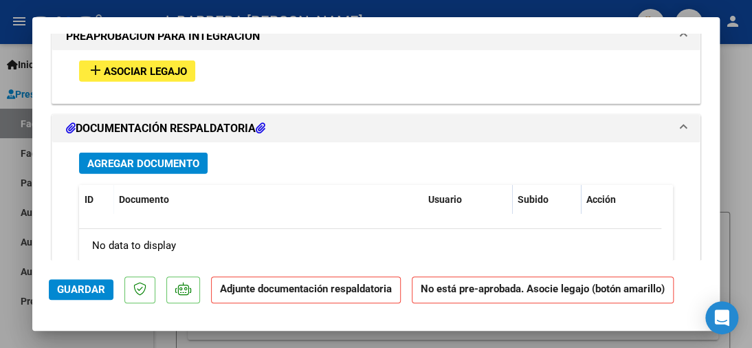
scroll to position [1204, 0]
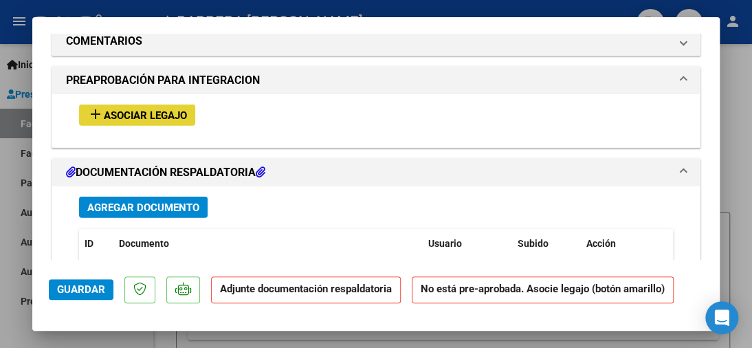
click at [179, 109] on span "Asociar Legajo" at bounding box center [145, 115] width 83 height 12
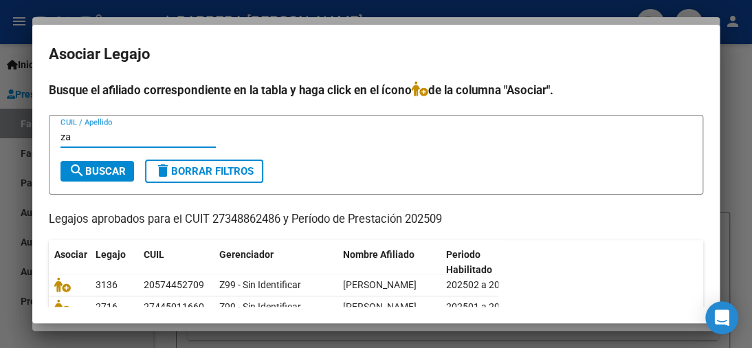
type input "z"
type input "[PERSON_NAME]"
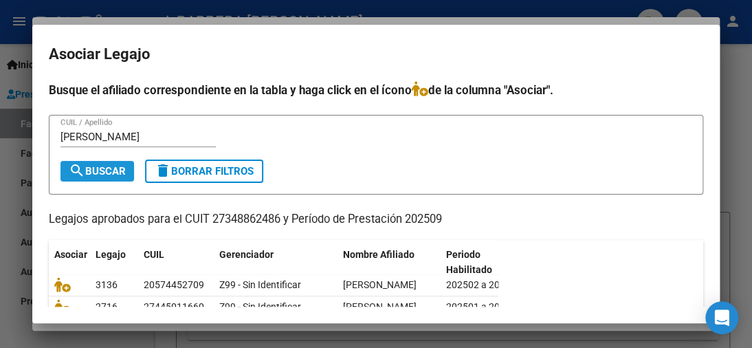
click at [84, 172] on mat-icon "search" at bounding box center [77, 170] width 16 height 16
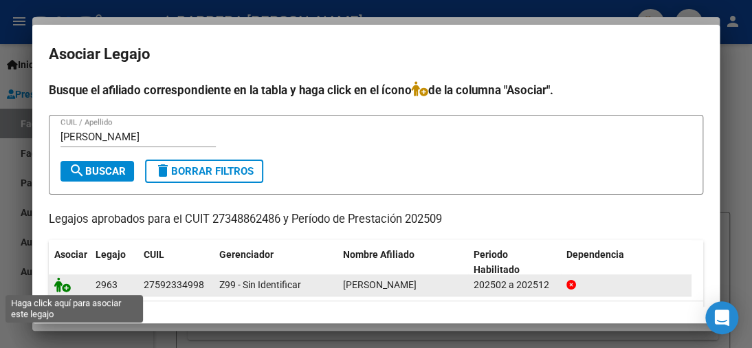
click at [56, 286] on icon at bounding box center [62, 284] width 16 height 15
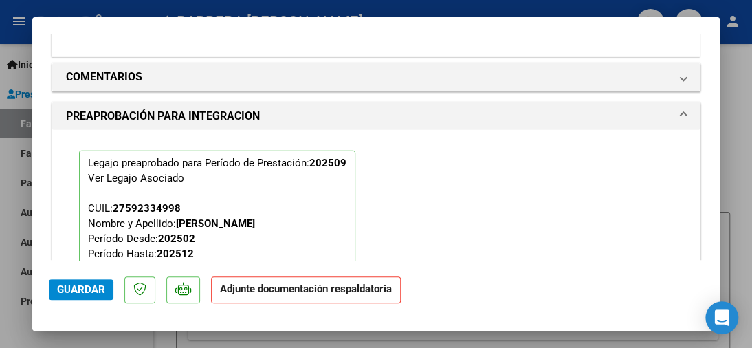
scroll to position [1240, 0]
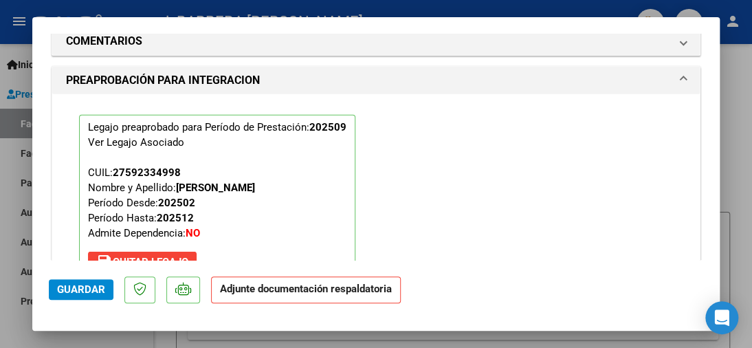
click at [71, 284] on span "Guardar" at bounding box center [81, 289] width 48 height 12
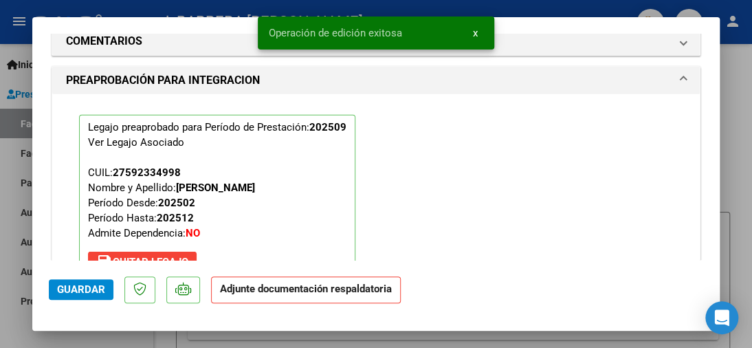
click at [127, 6] on div at bounding box center [376, 174] width 752 height 348
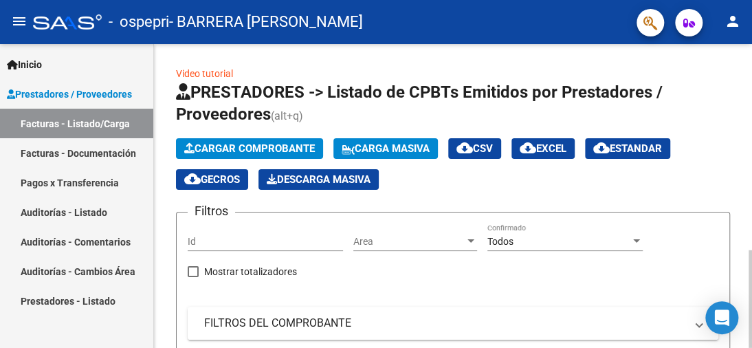
drag, startPoint x: 748, startPoint y: 117, endPoint x: 750, endPoint y: 158, distance: 41.3
click at [713, 252] on div "Filtros Id Area Area Todos Confirmado Mostrar totalizadores FILTROS DEL COMPROB…" at bounding box center [453, 338] width 530 height 230
click at [45, 96] on span "Prestadores / Proveedores" at bounding box center [69, 94] width 125 height 15
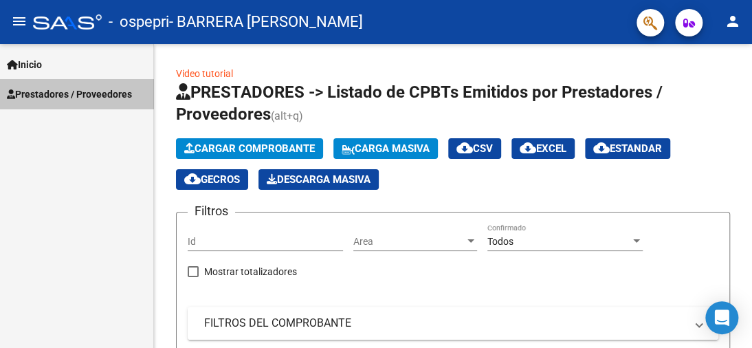
click at [45, 96] on span "Prestadores / Proveedores" at bounding box center [69, 94] width 125 height 15
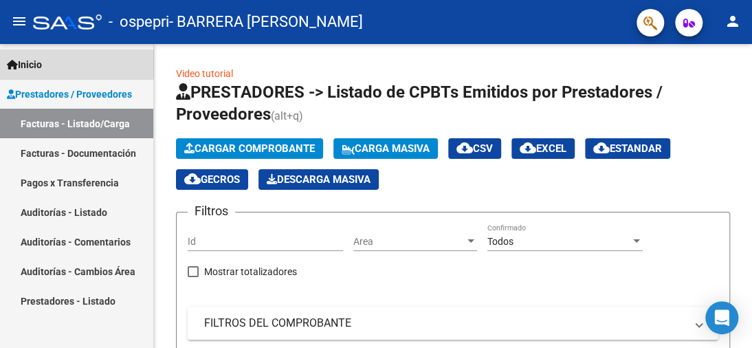
click at [42, 60] on span "Inicio" at bounding box center [24, 64] width 35 height 15
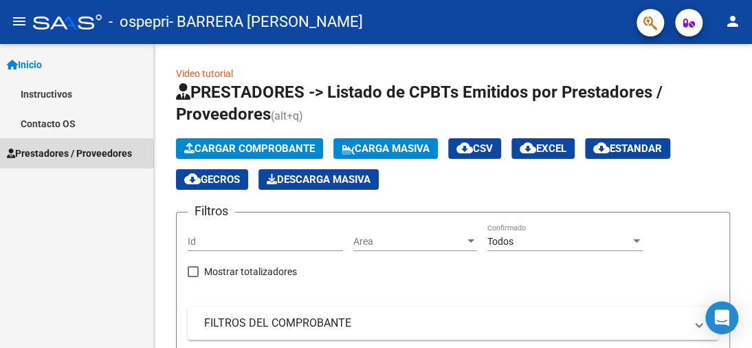
click at [61, 154] on span "Prestadores / Proveedores" at bounding box center [69, 153] width 125 height 15
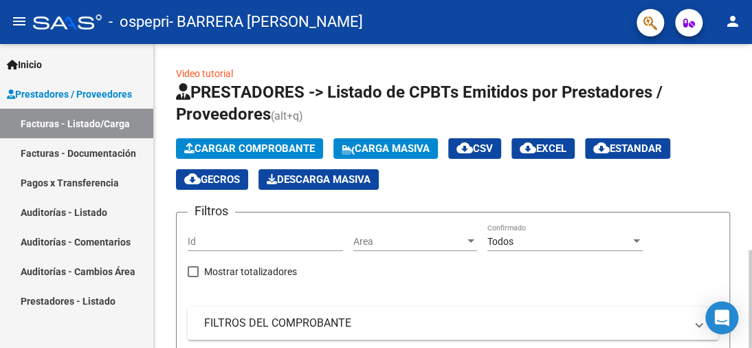
click at [287, 271] on span "Mostrar totalizadores" at bounding box center [250, 271] width 93 height 16
click at [193, 277] on input "Mostrar totalizadores" at bounding box center [192, 277] width 1 height 1
checkbox input "true"
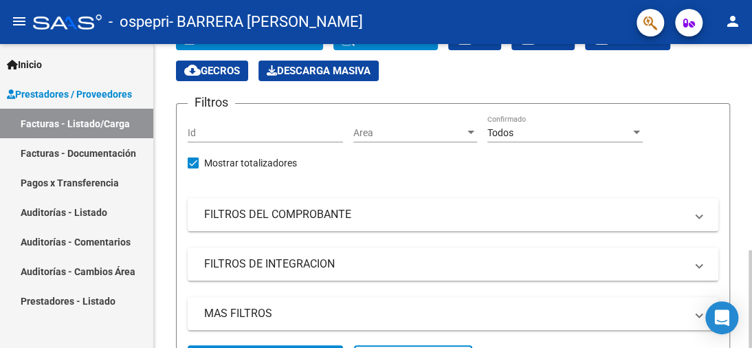
click at [739, 250] on div at bounding box center [749, 299] width 3 height 98
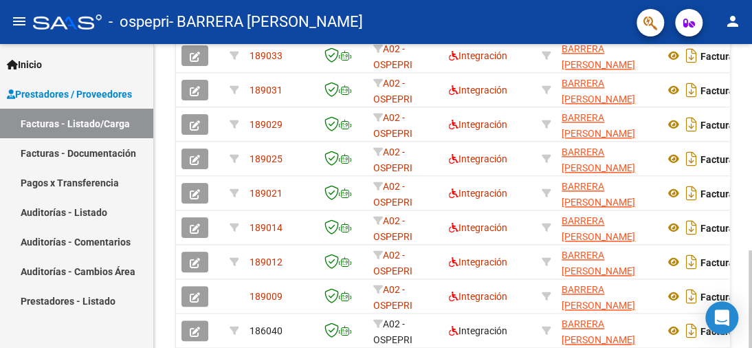
scroll to position [518, 0]
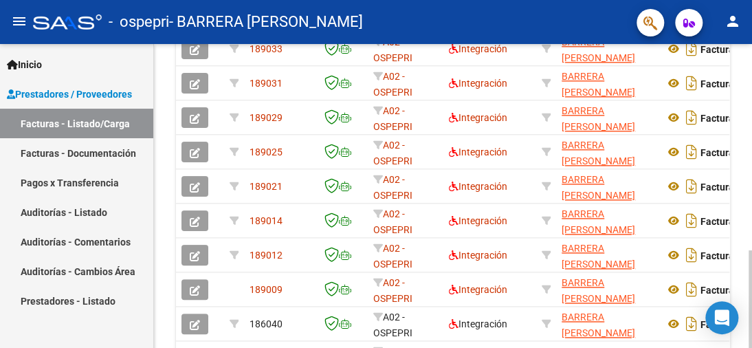
click at [739, 280] on div at bounding box center [749, 299] width 3 height 98
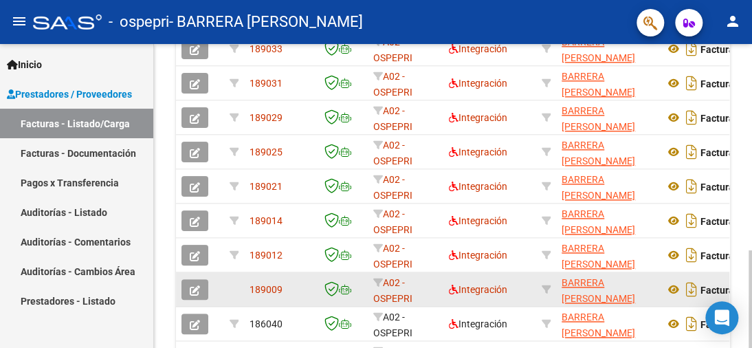
click at [195, 286] on icon "button" at bounding box center [195, 290] width 10 height 10
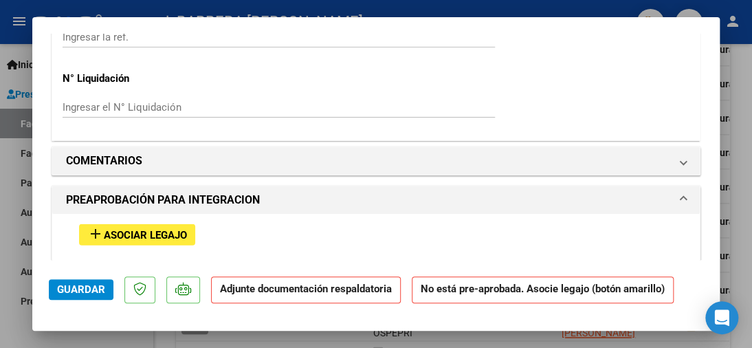
scroll to position [1077, 0]
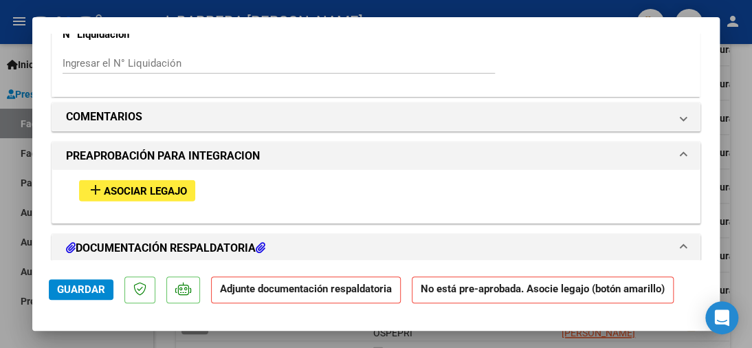
click at [187, 185] on span "Asociar Legajo" at bounding box center [145, 191] width 83 height 12
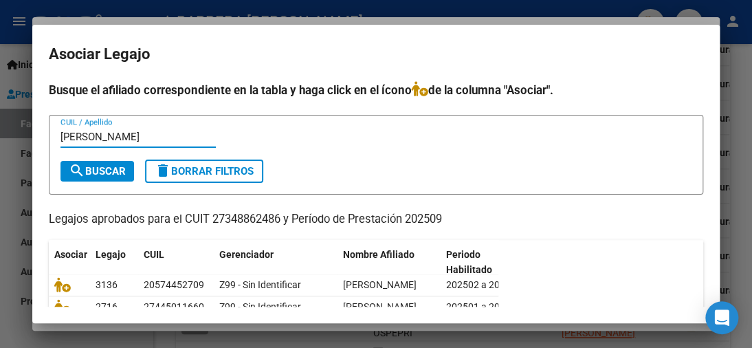
type input "[PERSON_NAME]"
click at [91, 170] on span "search Buscar" at bounding box center [97, 171] width 57 height 12
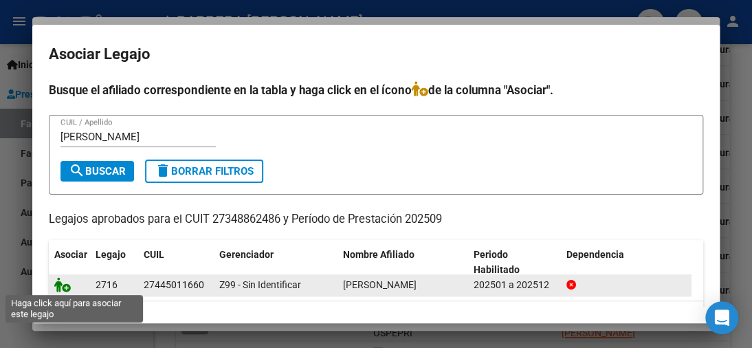
click at [63, 289] on icon at bounding box center [62, 284] width 16 height 15
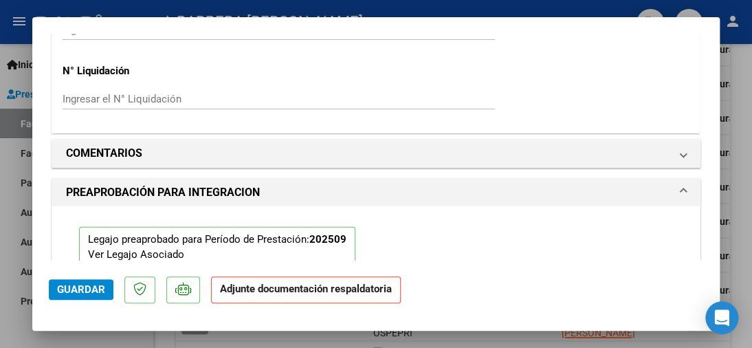
scroll to position [1113, 0]
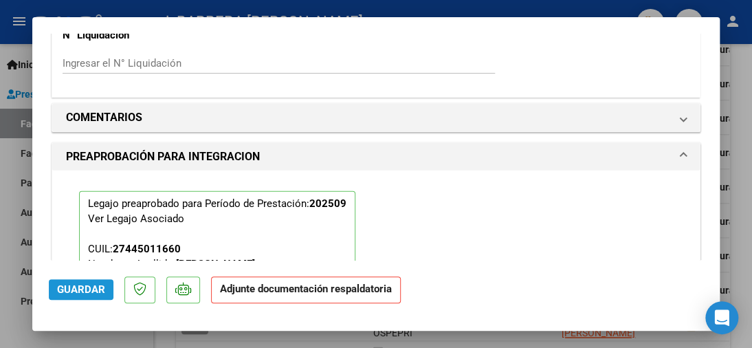
click at [87, 284] on span "Guardar" at bounding box center [81, 289] width 48 height 12
